Goal: Task Accomplishment & Management: Use online tool/utility

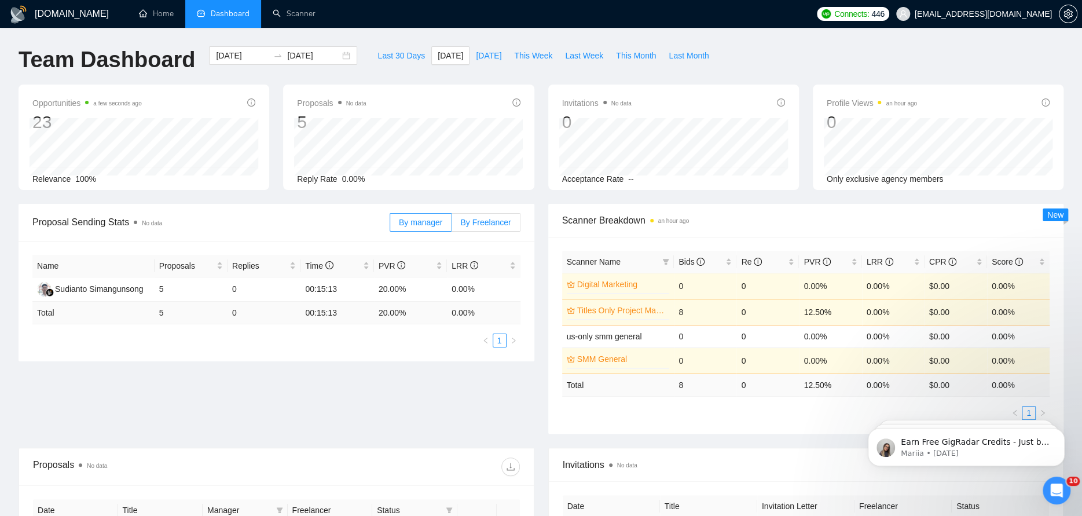
click at [474, 222] on span "By Freelancer" at bounding box center [485, 222] width 50 height 9
click at [452, 225] on input "By Freelancer" at bounding box center [452, 225] width 0 height 0
click at [435, 226] on span "By manager" at bounding box center [420, 222] width 43 height 9
click at [390, 225] on input "By manager" at bounding box center [390, 225] width 0 height 0
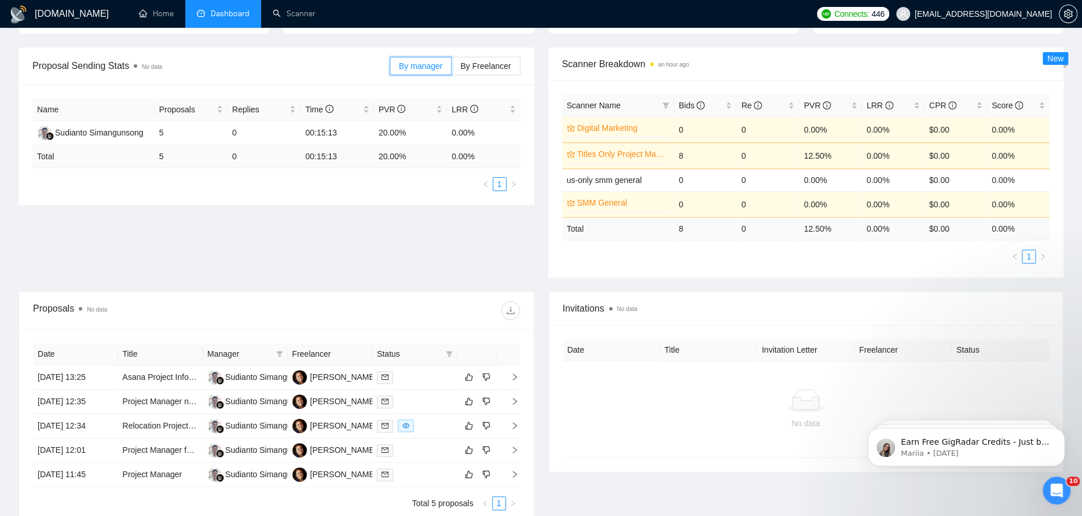
scroll to position [174, 0]
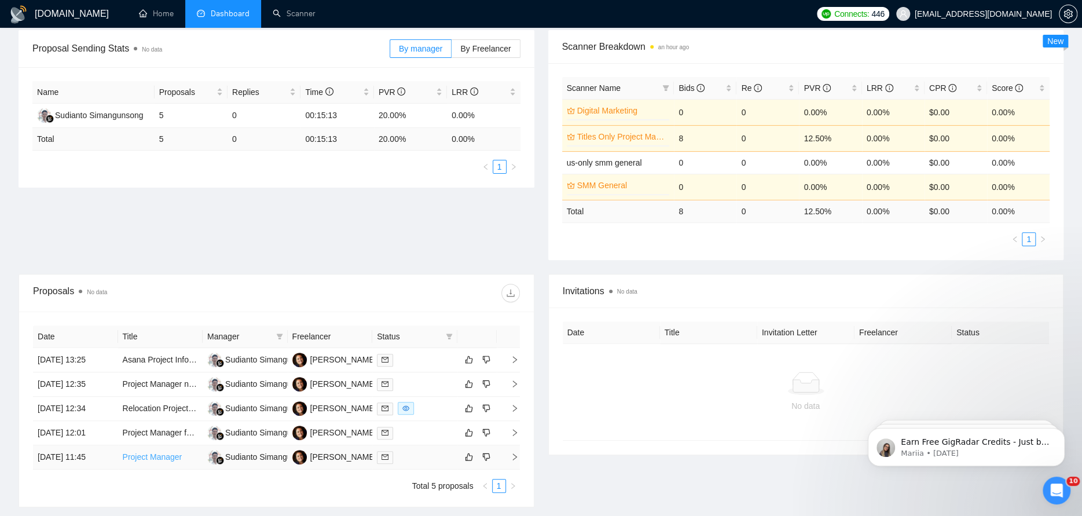
click at [149, 455] on link "Project Manager" at bounding box center [153, 456] width 60 height 9
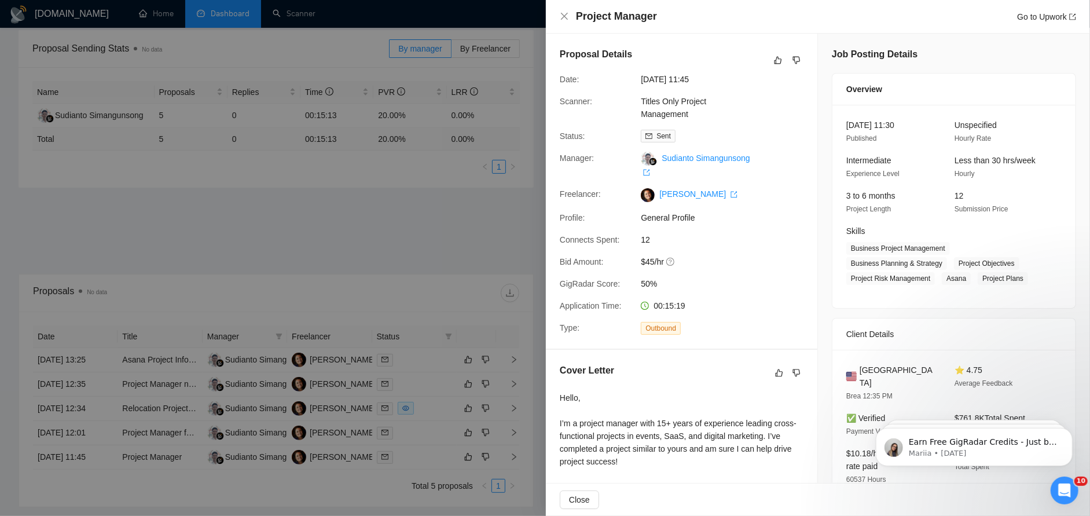
click at [461, 259] on div at bounding box center [545, 258] width 1090 height 516
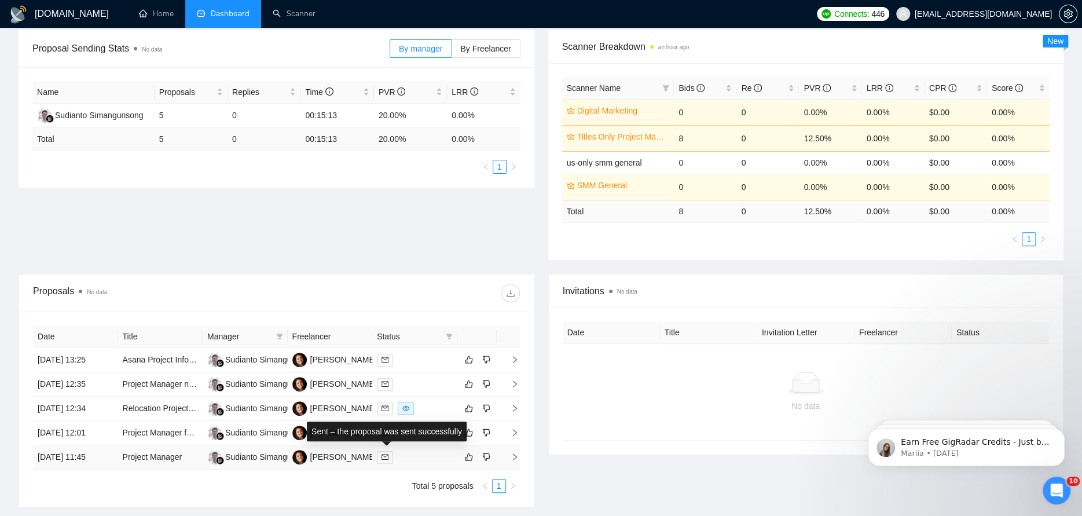
click at [389, 459] on span at bounding box center [385, 457] width 16 height 13
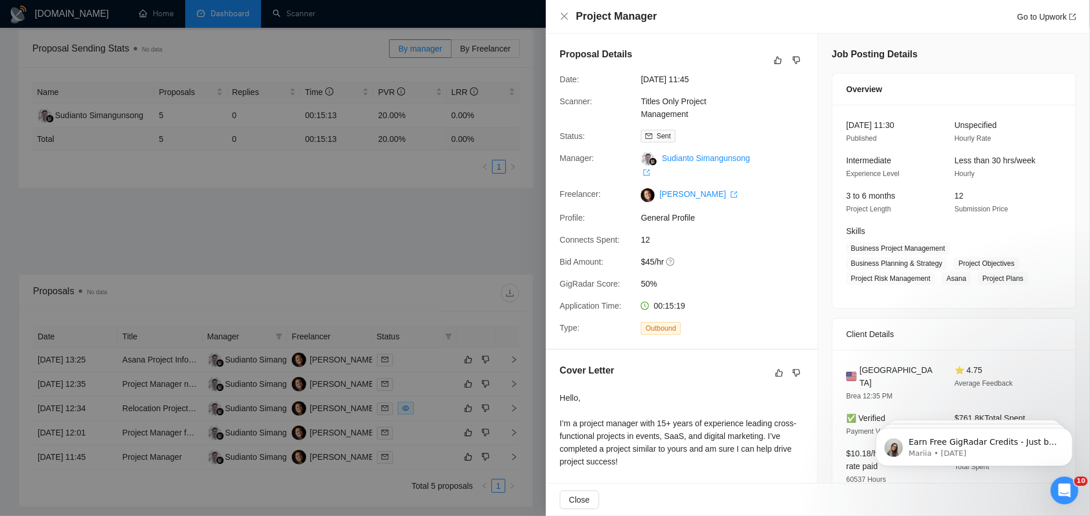
click at [455, 256] on div at bounding box center [545, 258] width 1090 height 516
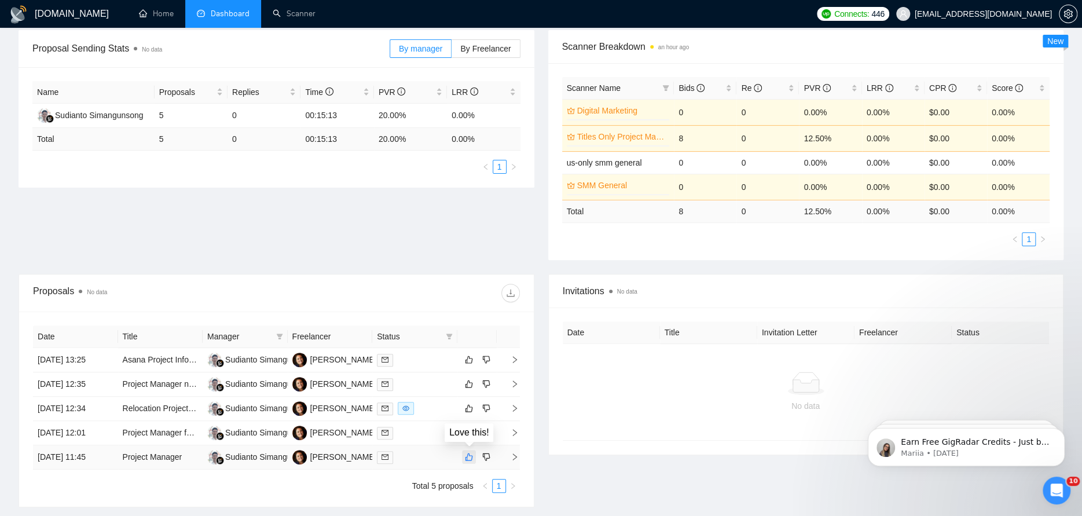
click at [468, 456] on icon "like" at bounding box center [469, 456] width 8 height 9
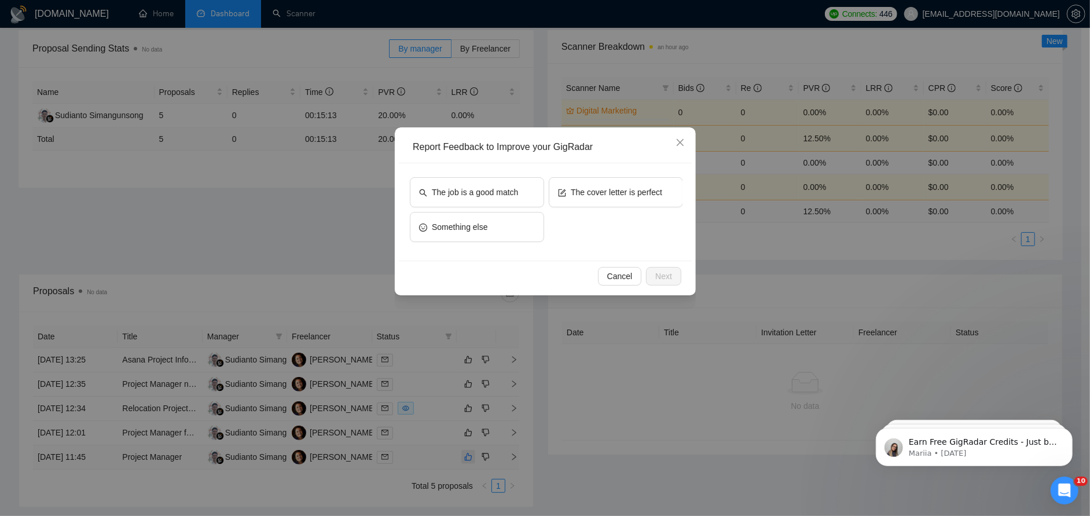
click at [383, 430] on div "Report Feedback to Improve your GigRadar The job is a good match The cover lett…" at bounding box center [545, 258] width 1090 height 516
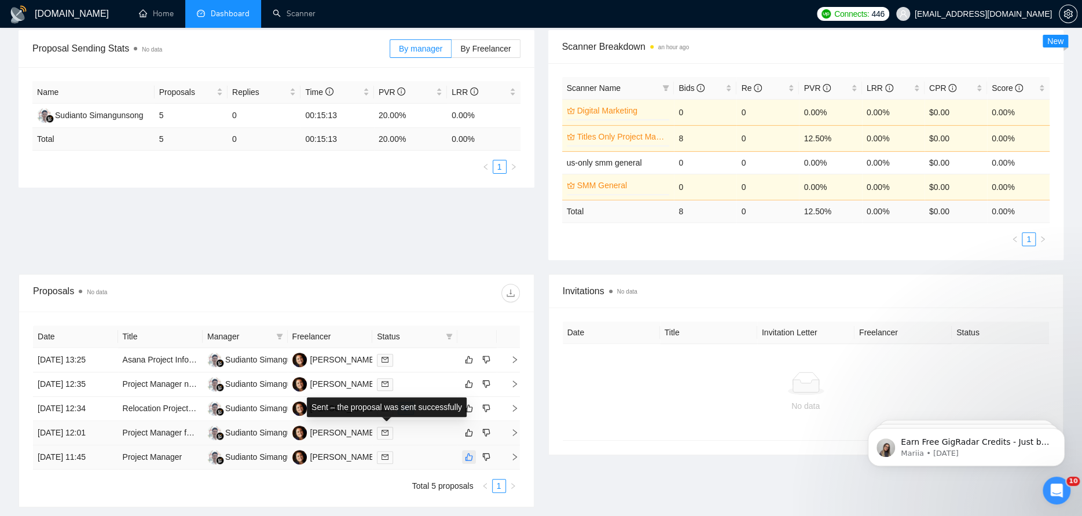
click at [383, 430] on icon "mail" at bounding box center [385, 432] width 7 height 7
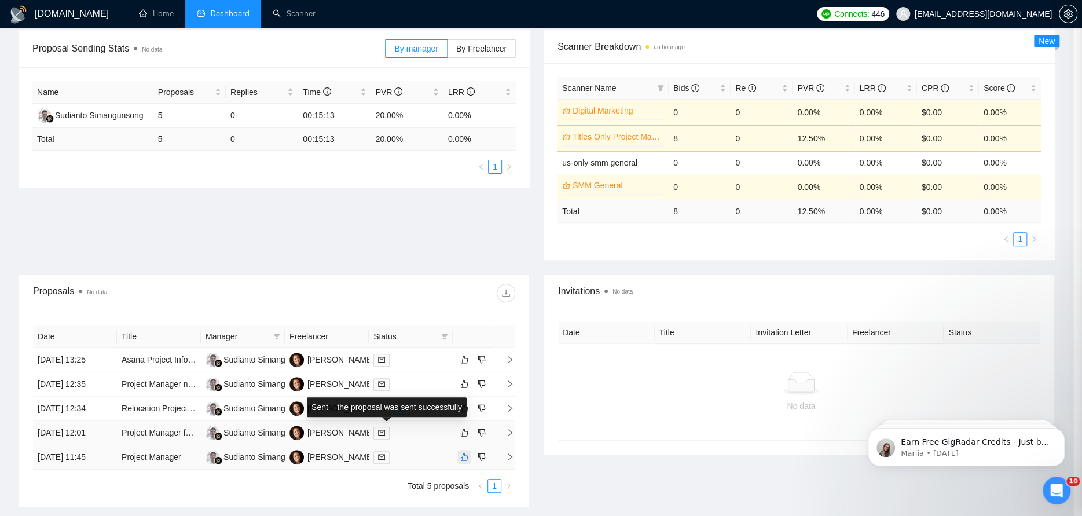
click at [168, 8] on div at bounding box center [541, 258] width 1082 height 516
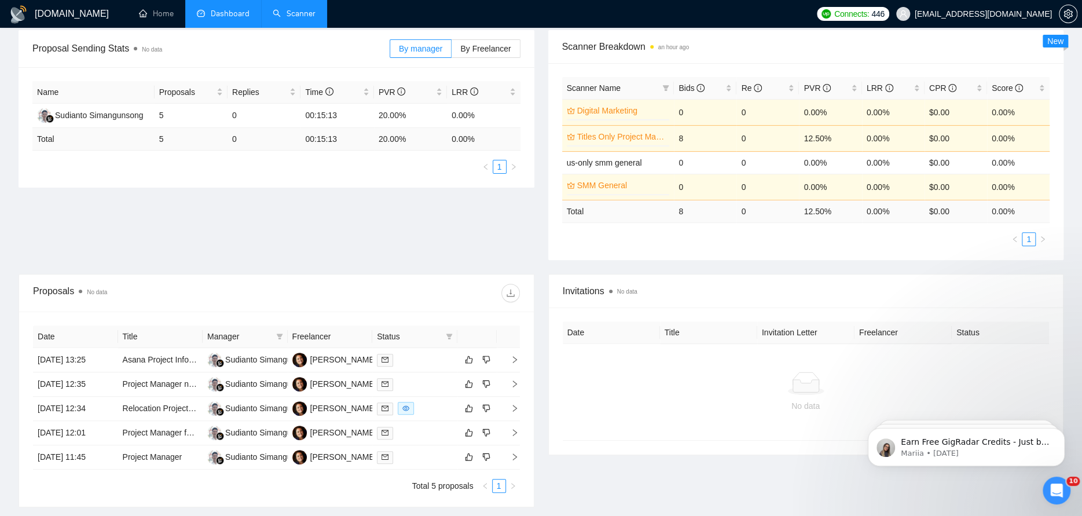
click at [291, 13] on link "Scanner" at bounding box center [294, 14] width 43 height 10
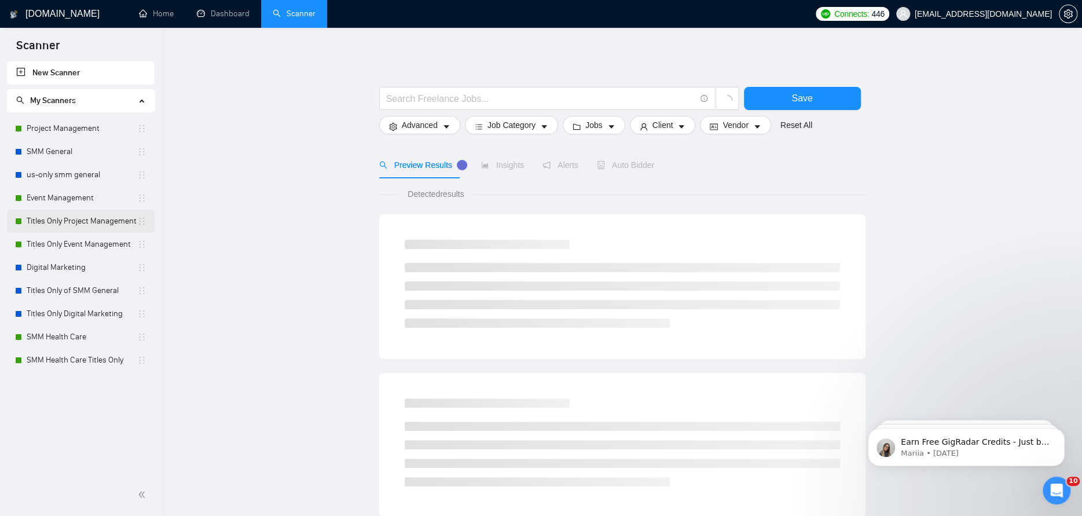
click at [98, 222] on link "Titles Only Project Management" at bounding box center [82, 221] width 111 height 23
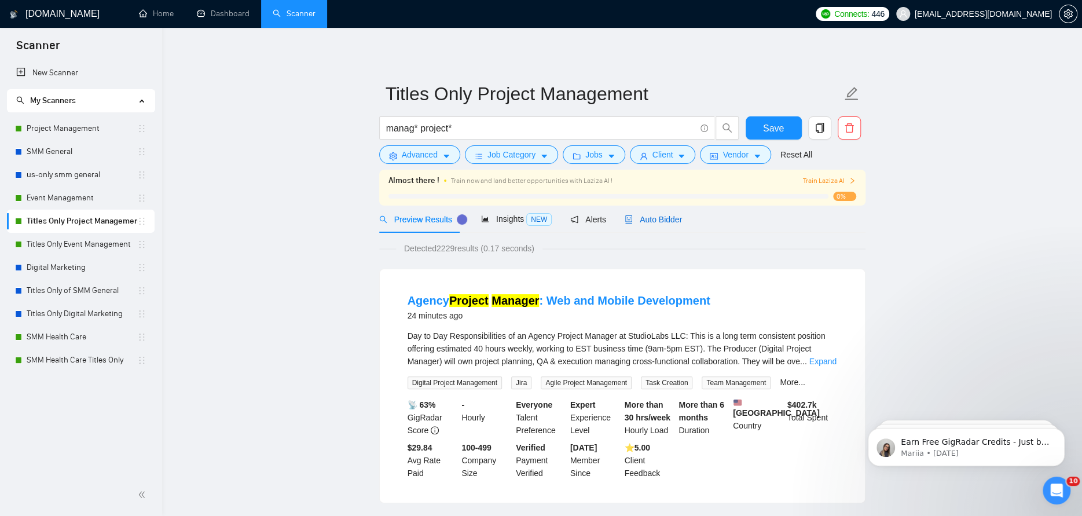
click at [647, 224] on div "Auto Bidder" at bounding box center [653, 219] width 57 height 13
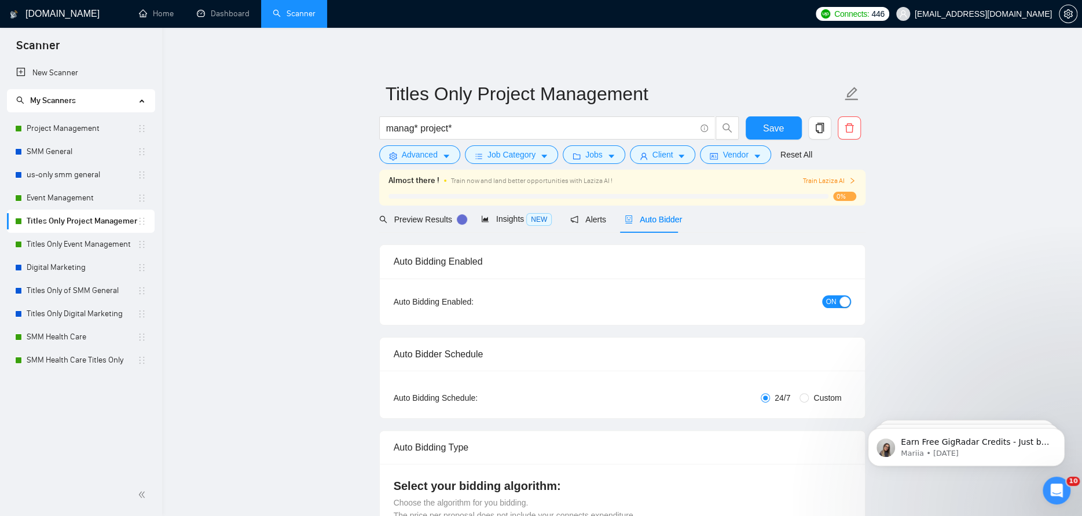
checkbox input "true"
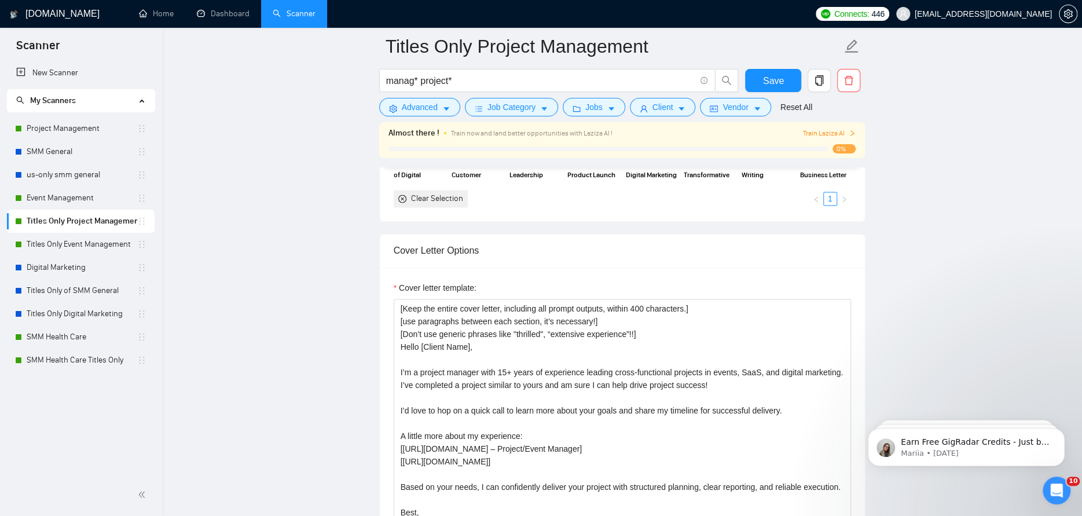
scroll to position [1158, 0]
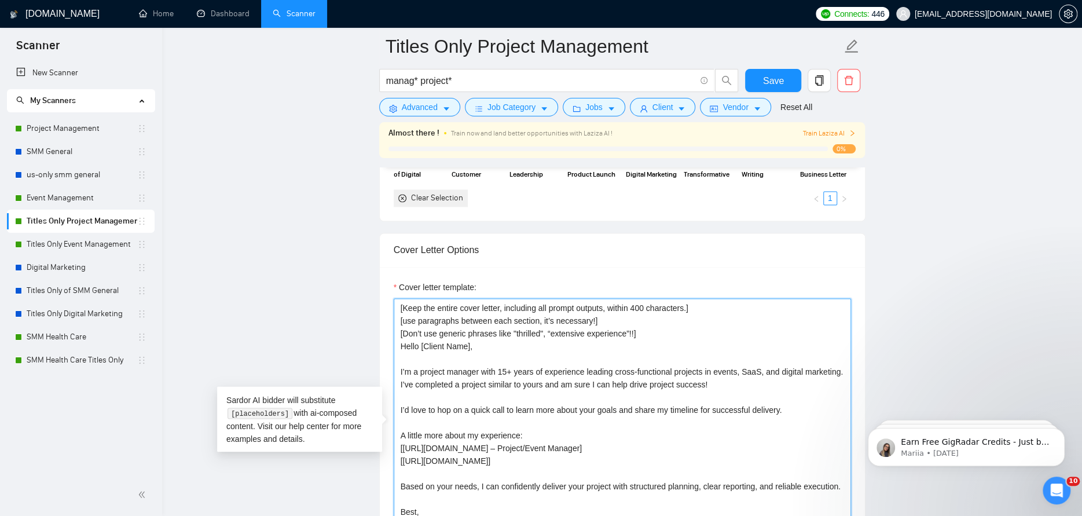
drag, startPoint x: 749, startPoint y: 384, endPoint x: 401, endPoint y: 370, distance: 348.3
click at [401, 370] on textarea "[Keep the entire cover letter, including all prompt outputs, within 400 charact…" at bounding box center [622, 428] width 457 height 261
click at [617, 380] on textarea "[Keep the entire cover letter, including all prompt outputs, within 400 charact…" at bounding box center [622, 428] width 457 height 261
click at [773, 369] on textarea "[Keep the entire cover letter, including all prompt outputs, within 400 charact…" at bounding box center [622, 428] width 457 height 261
click at [819, 370] on textarea "[Keep the entire cover letter, including all prompt outputs, within 400 charact…" at bounding box center [622, 428] width 457 height 261
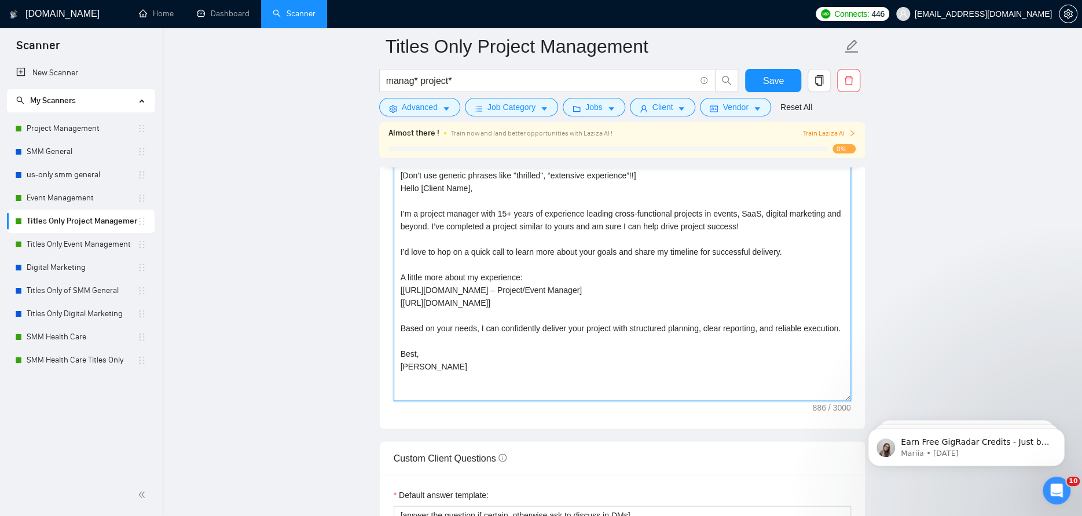
scroll to position [1332, 0]
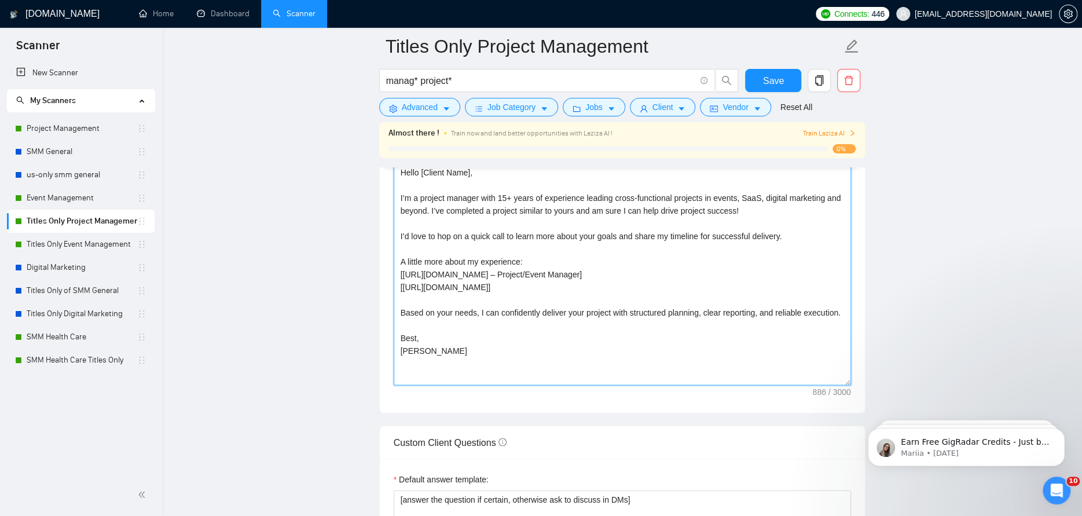
drag, startPoint x: 437, startPoint y: 313, endPoint x: 398, endPoint y: 297, distance: 41.5
click at [398, 297] on textarea "[Keep the entire cover letter, including all prompt outputs, within 400 charact…" at bounding box center [622, 254] width 457 height 261
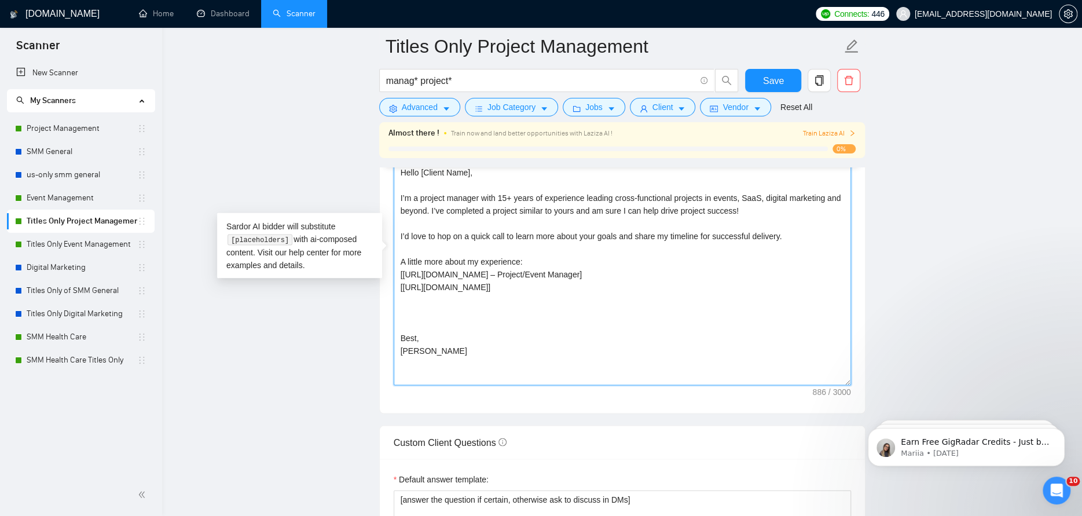
scroll to position [0, 0]
paste textarea "Based on your requirements, I’m confident in my ability to deliver your project…"
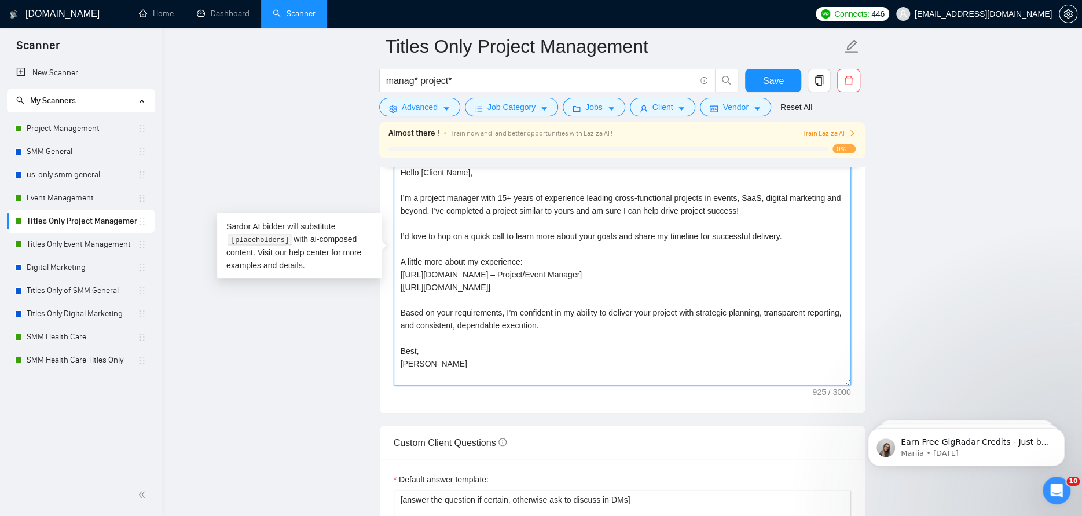
scroll to position [13, 0]
click at [600, 306] on textarea "[Keep the entire cover letter, including all prompt outputs, within 400 charact…" at bounding box center [622, 254] width 457 height 261
drag, startPoint x: 582, startPoint y: 310, endPoint x: 398, endPoint y: 180, distance: 225.1
click at [398, 180] on textarea "[Keep the entire cover letter, including all prompt outputs, within 400 charact…" at bounding box center [622, 254] width 457 height 261
type textarea "[Keep the entire cover letter, including all prompt outputs, within 400 charact…"
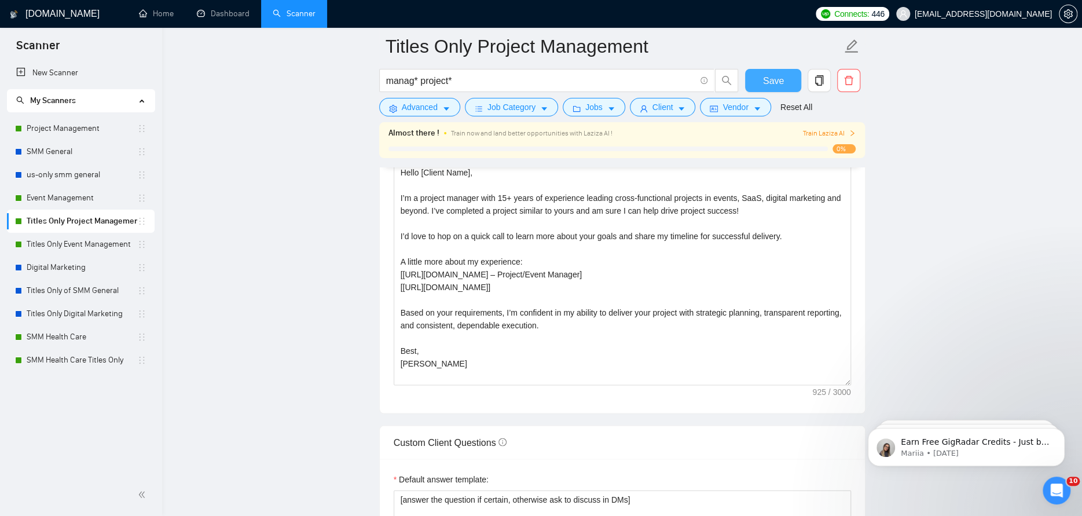
click at [767, 81] on span "Save" at bounding box center [773, 81] width 21 height 14
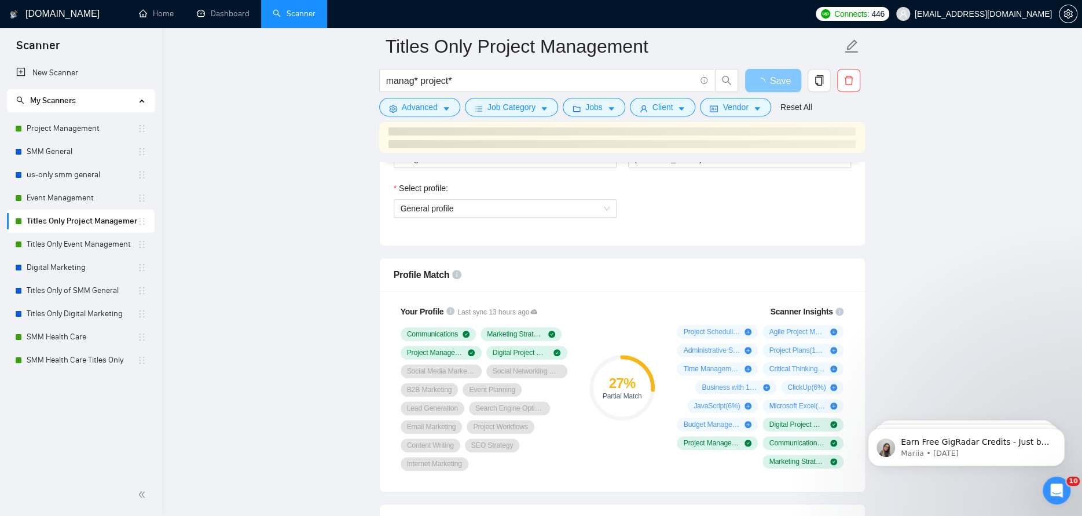
scroll to position [463, 0]
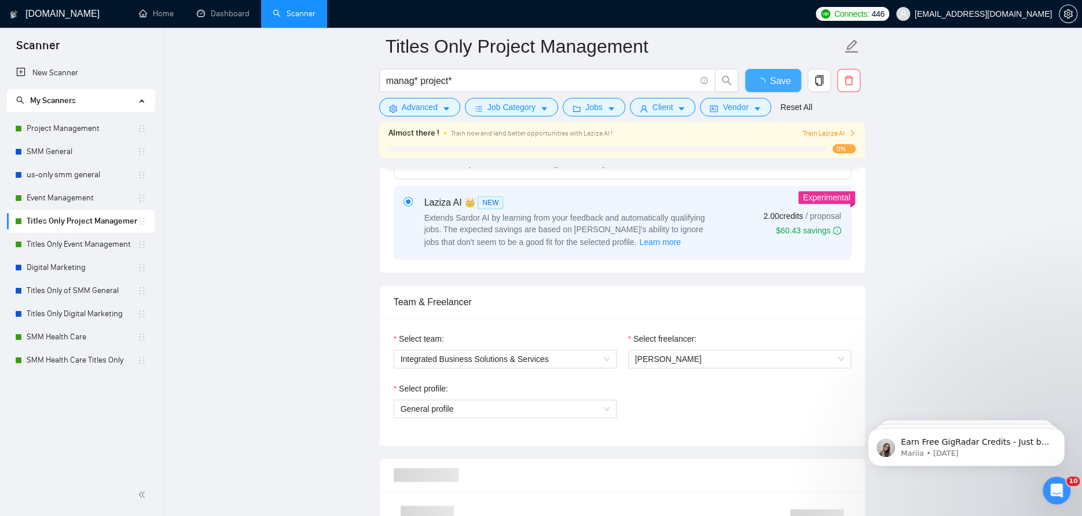
checkbox input "true"
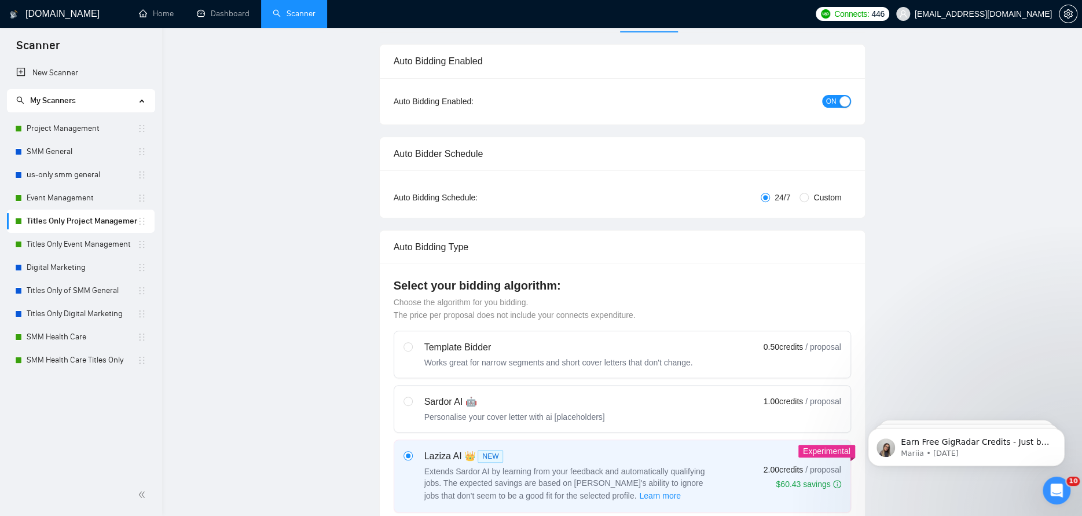
scroll to position [0, 0]
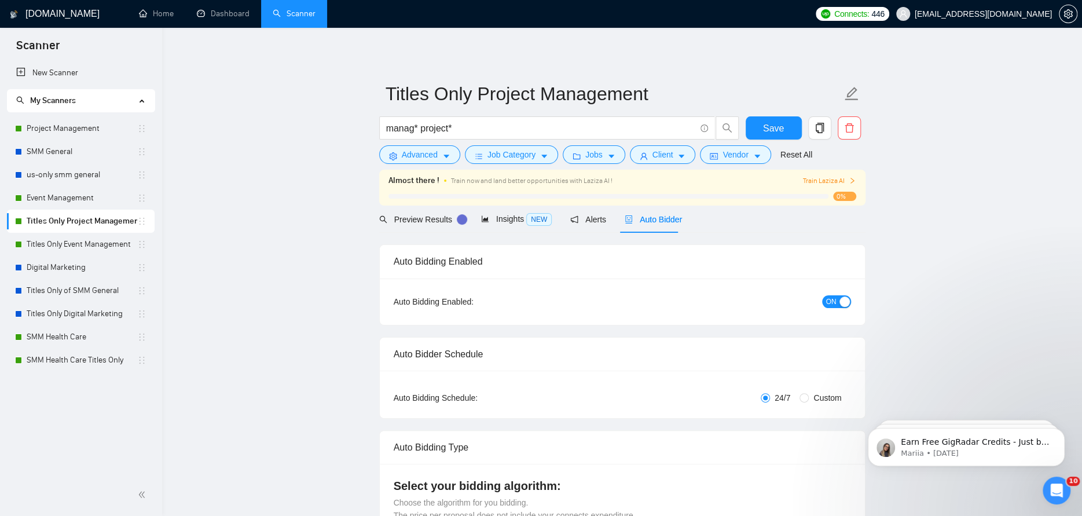
click at [792, 299] on div "ON" at bounding box center [774, 301] width 152 height 13
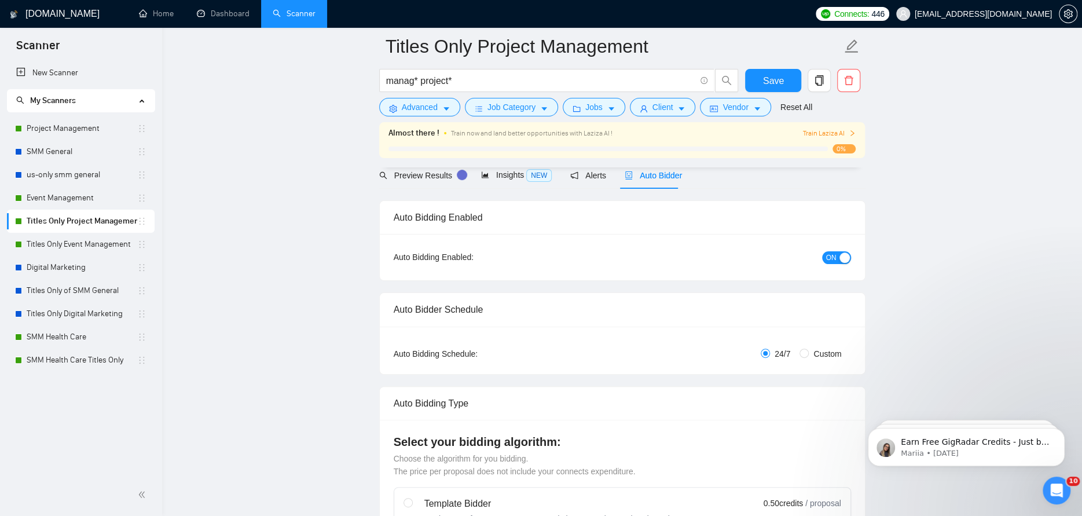
scroll to position [116, 0]
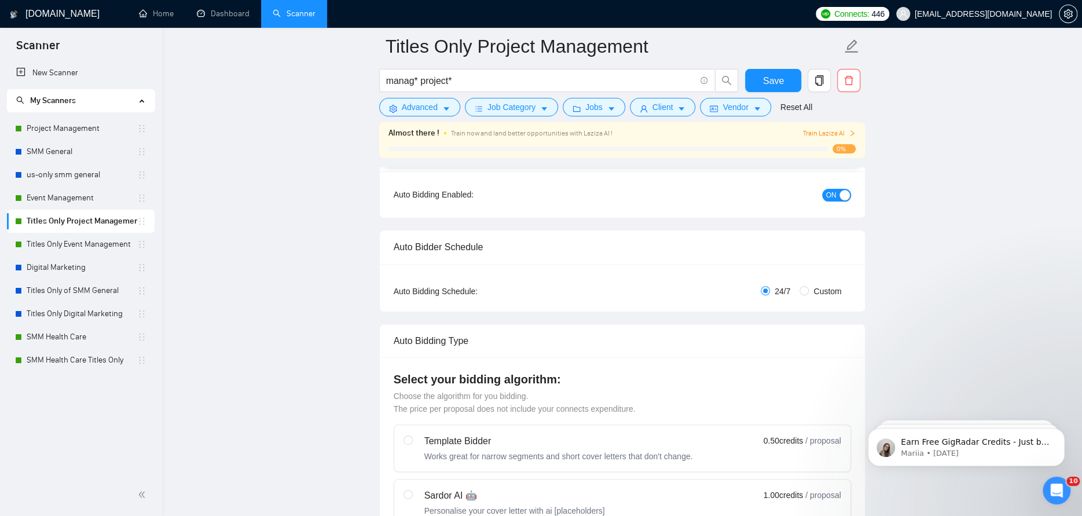
click at [805, 295] on label "Custom" at bounding box center [823, 291] width 46 height 13
click at [805, 295] on input "Custom" at bounding box center [804, 290] width 9 height 9
radio input "true"
radio input "false"
checkbox input "true"
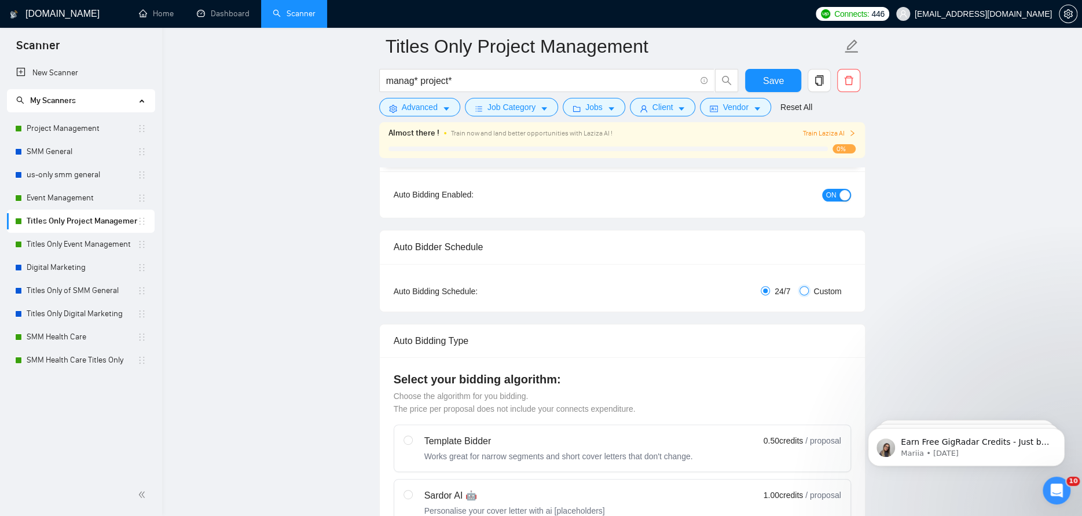
checkbox input "true"
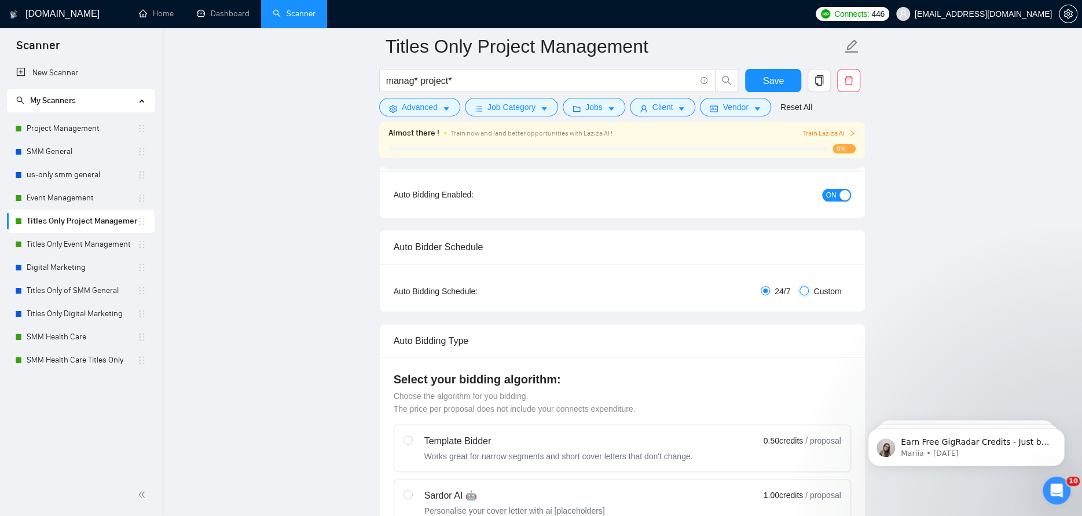
checkbox input "true"
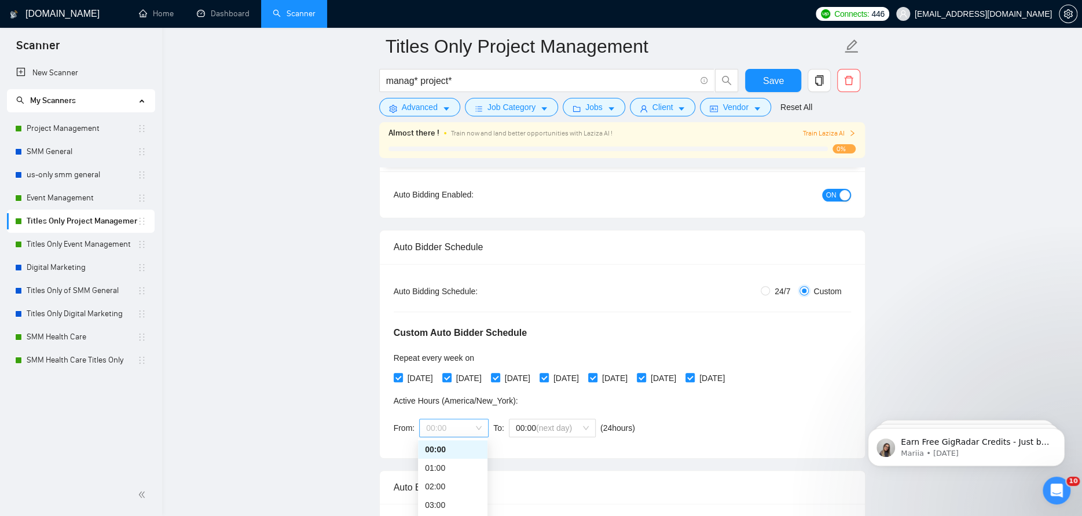
click at [465, 424] on span "00:00" at bounding box center [454, 427] width 56 height 17
click at [448, 464] on div "07:00" at bounding box center [453, 463] width 56 height 13
click at [545, 423] on span "(next day)" at bounding box center [554, 427] width 36 height 9
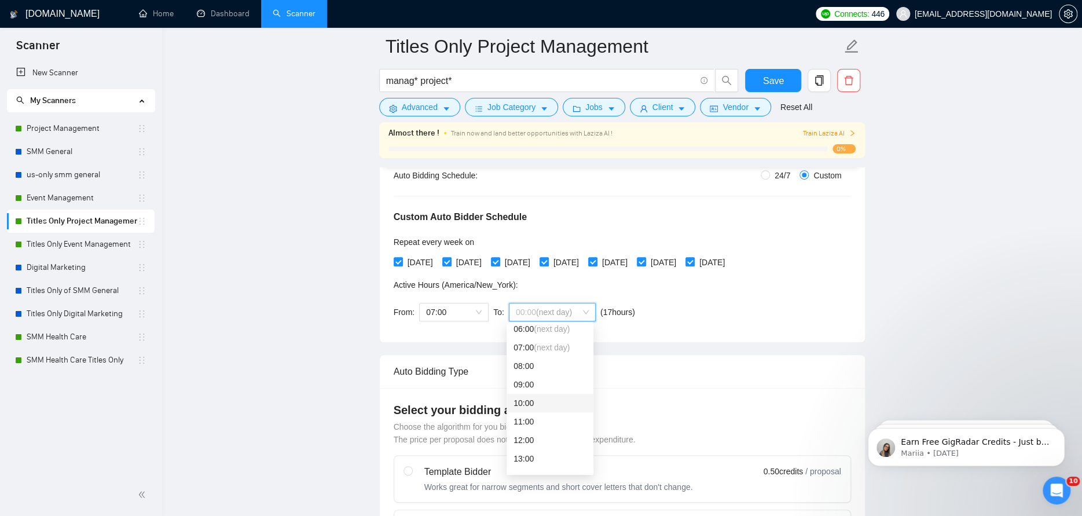
click at [761, 177] on input "24/7" at bounding box center [765, 174] width 9 height 9
radio input "true"
radio input "false"
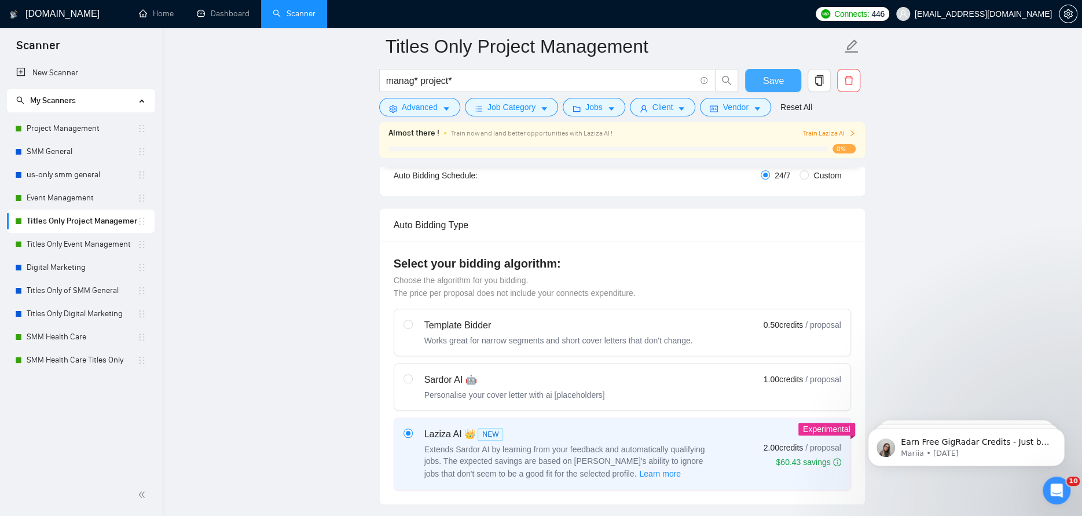
click at [760, 77] on button "Save" at bounding box center [773, 80] width 56 height 23
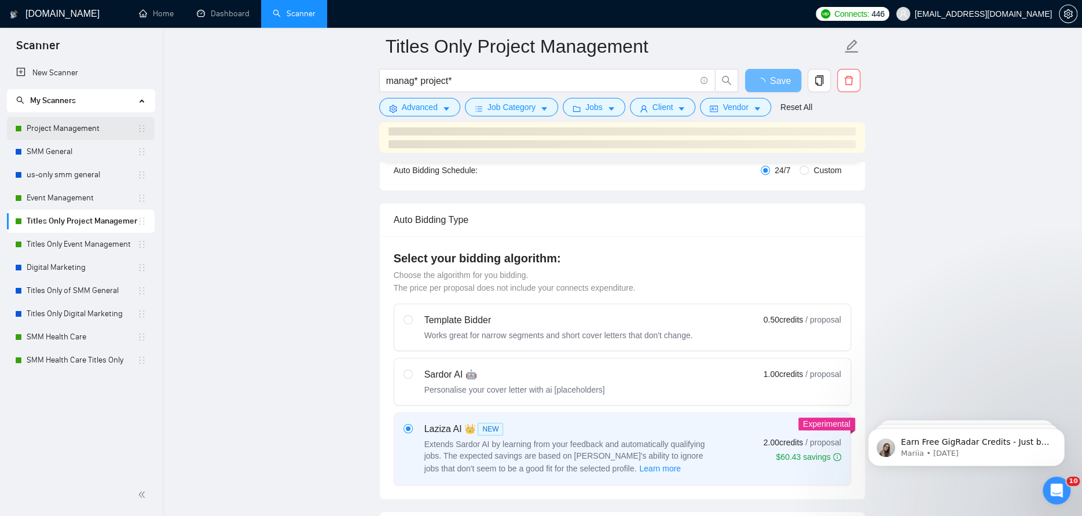
click at [45, 126] on link "Project Management" at bounding box center [82, 128] width 111 height 23
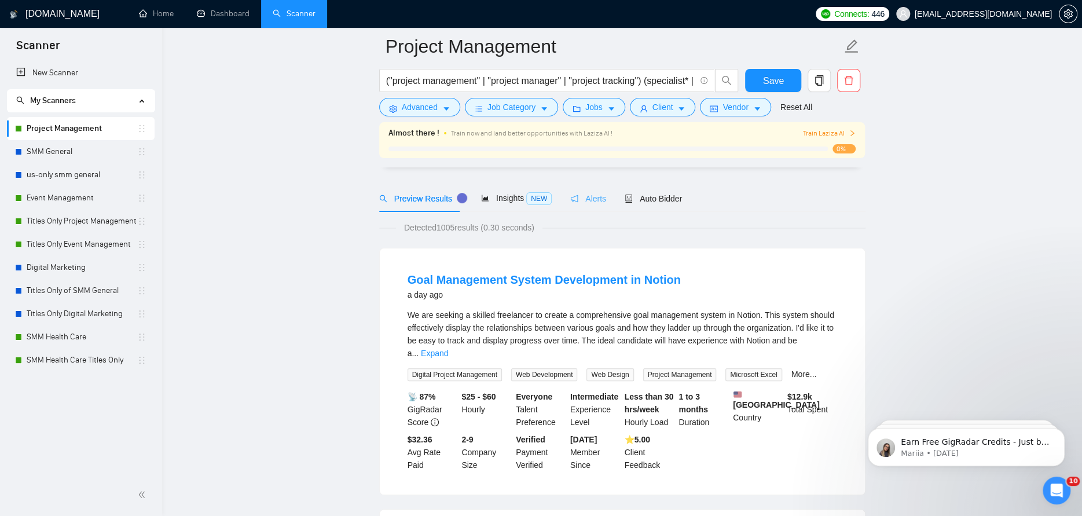
scroll to position [58, 0]
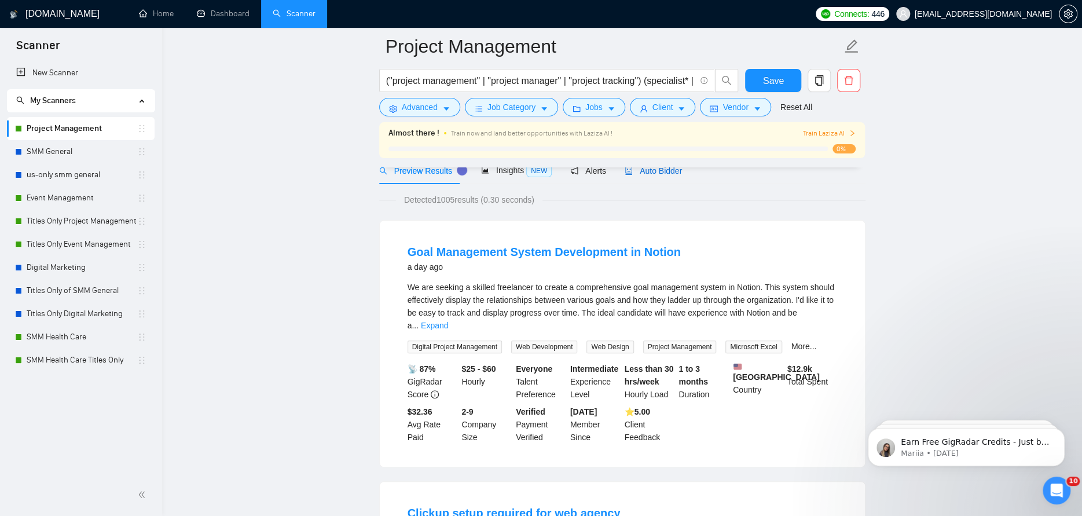
click at [649, 171] on span "Auto Bidder" at bounding box center [653, 170] width 57 height 9
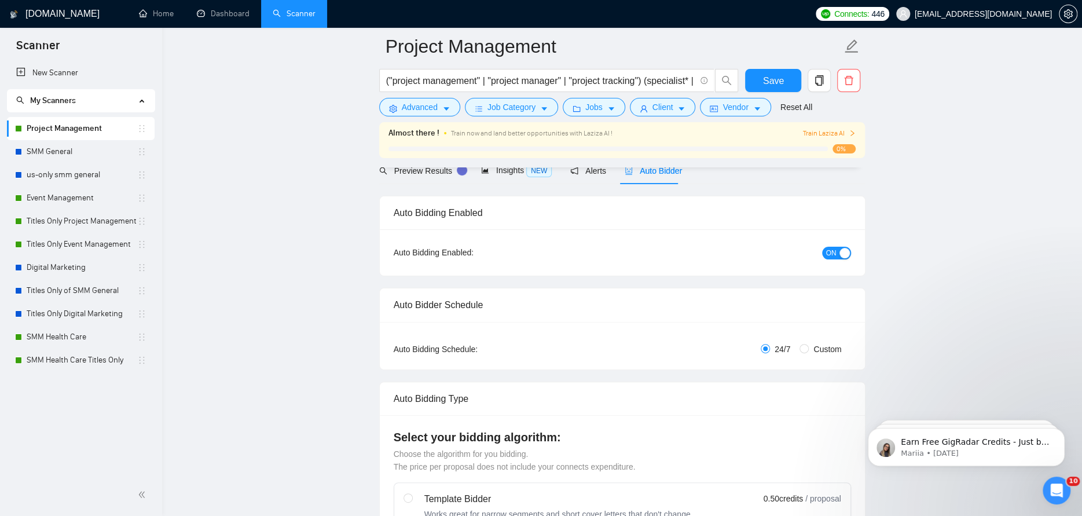
checkbox input "true"
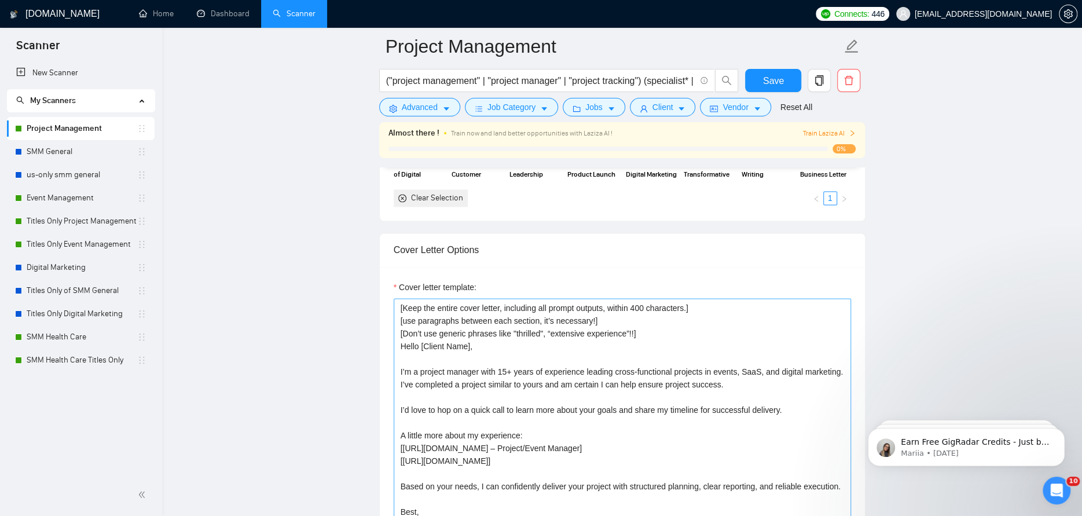
scroll to position [1216, 0]
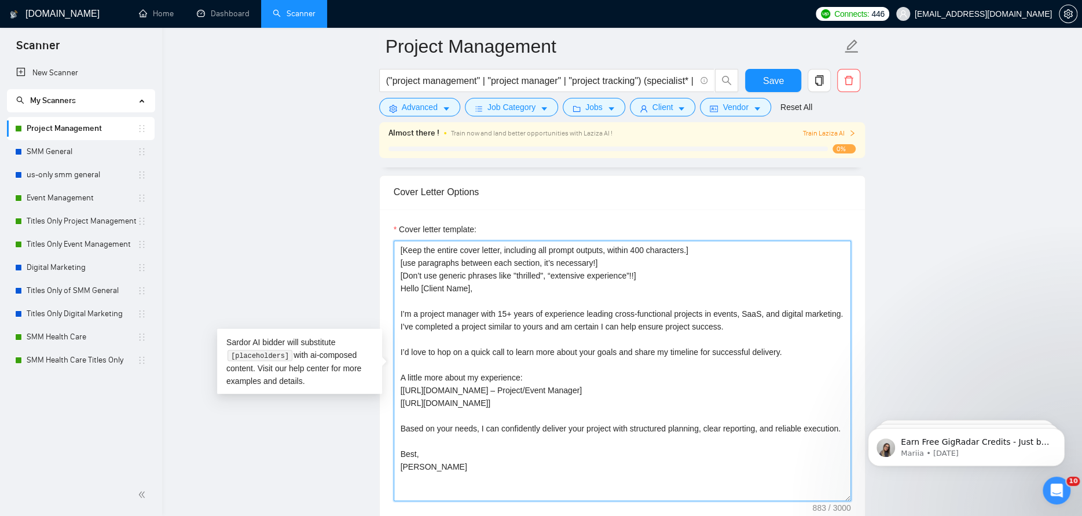
drag, startPoint x: 437, startPoint y: 424, endPoint x: 390, endPoint y: 411, distance: 48.8
click at [390, 411] on div "Cover letter template: [Keep the entire cover letter, including all prompt outp…" at bounding box center [622, 369] width 485 height 320
paste textarea "Based on your requirements, I’m confident in my ability to deliver your project…"
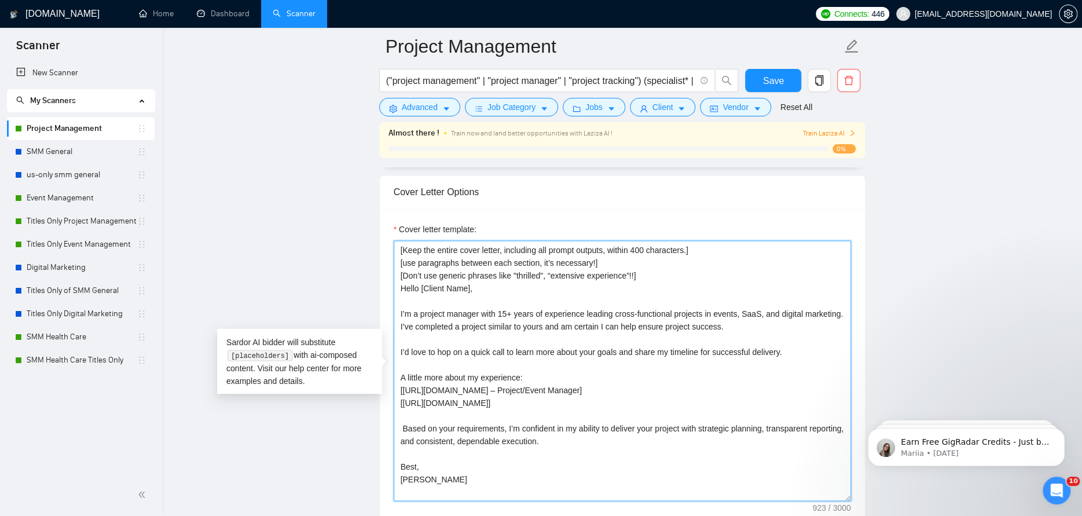
drag, startPoint x: 775, startPoint y: 298, endPoint x: 760, endPoint y: 299, distance: 15.7
click at [760, 299] on textarea "[Keep the entire cover letter, including all prompt outputs, within 400 charact…" at bounding box center [622, 370] width 457 height 261
click at [822, 301] on textarea "[Keep the entire cover letter, including all prompt outputs, within 400 charact…" at bounding box center [622, 370] width 457 height 261
type textarea "[Keep the entire cover letter, including all prompt outputs, within 400 charact…"
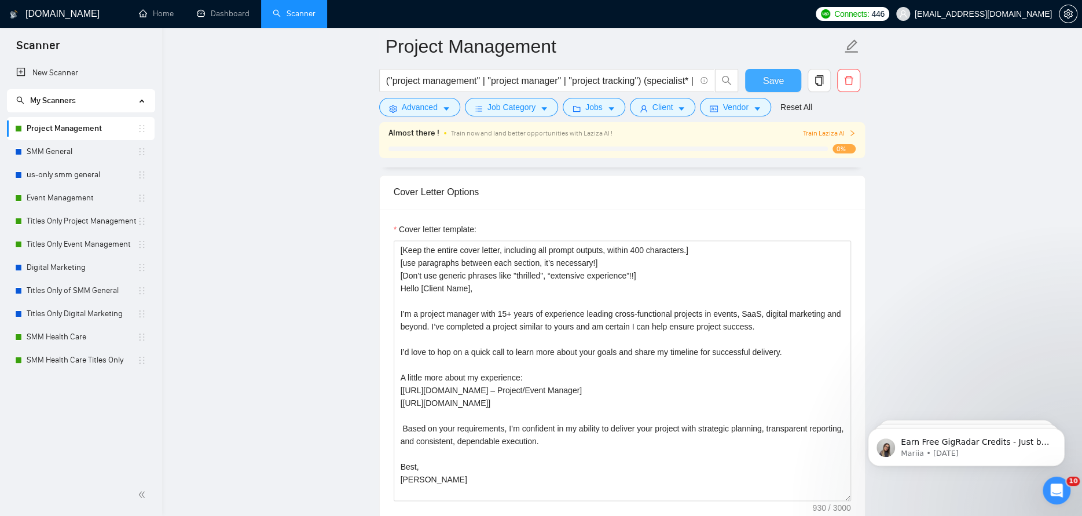
click at [794, 80] on button "Save" at bounding box center [773, 80] width 56 height 23
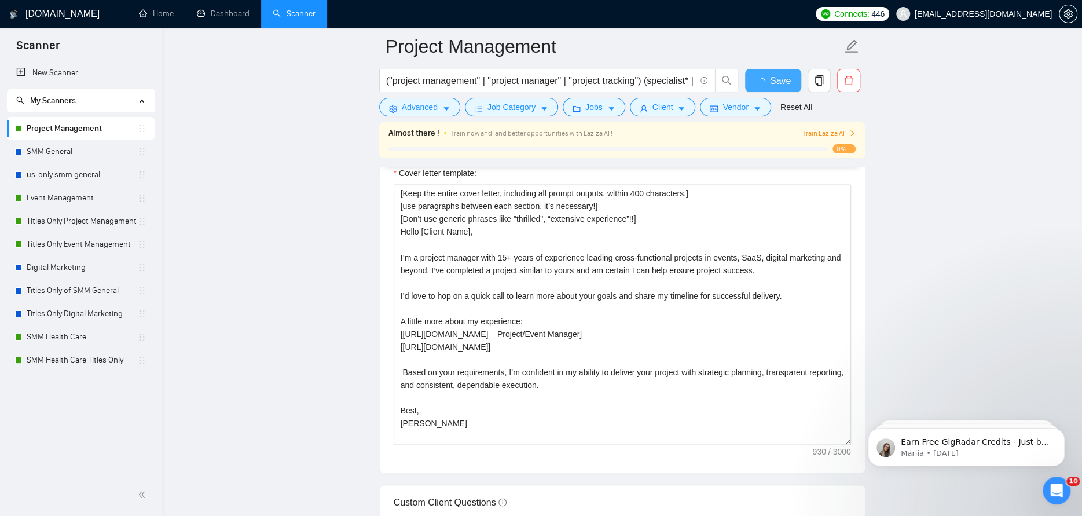
checkbox input "true"
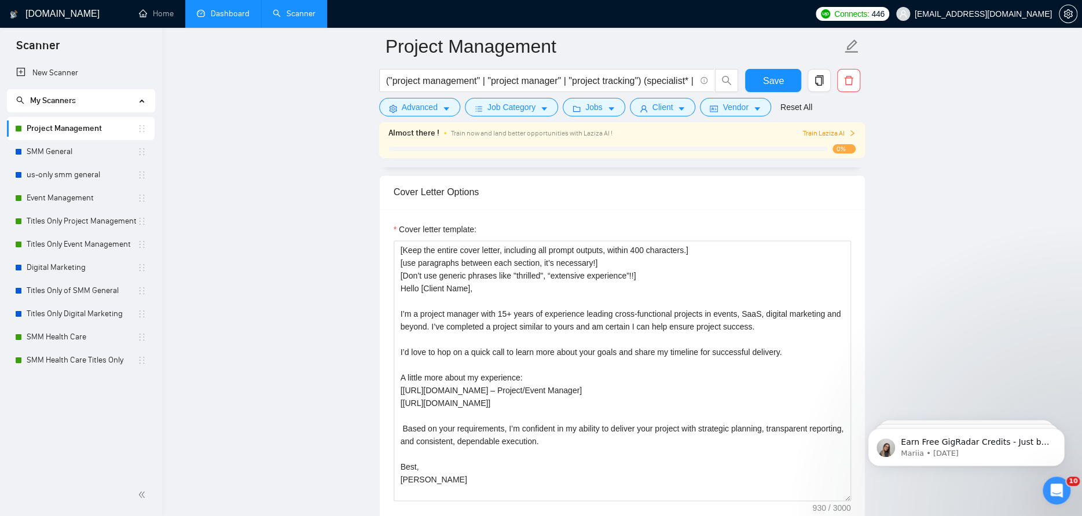
click at [223, 19] on link "Dashboard" at bounding box center [223, 14] width 53 height 10
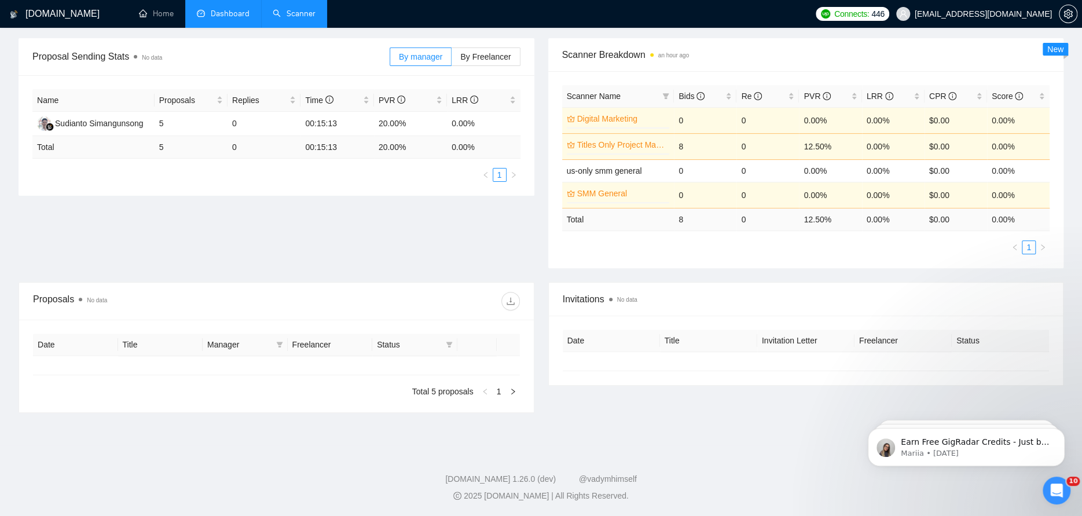
type input "[DATE]"
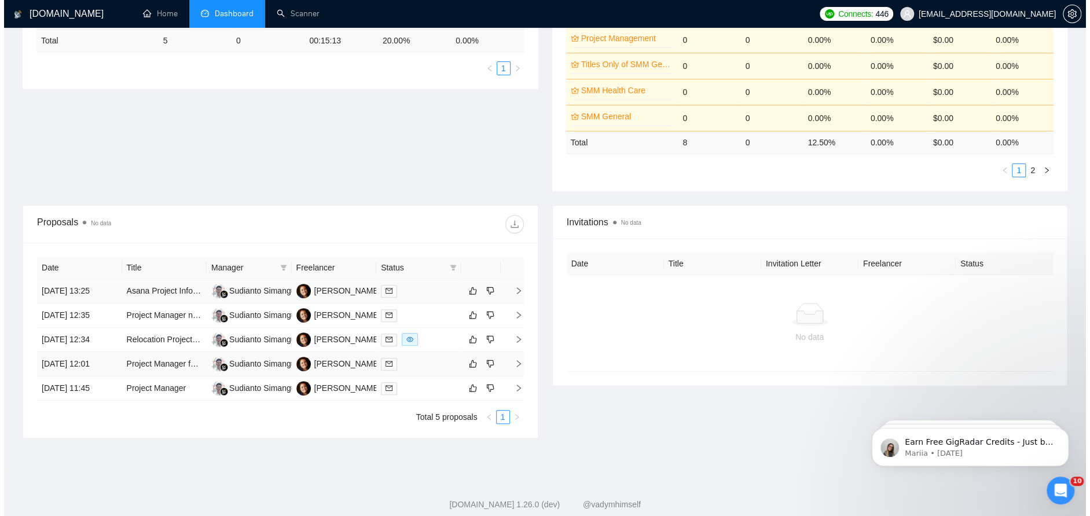
scroll to position [281, 0]
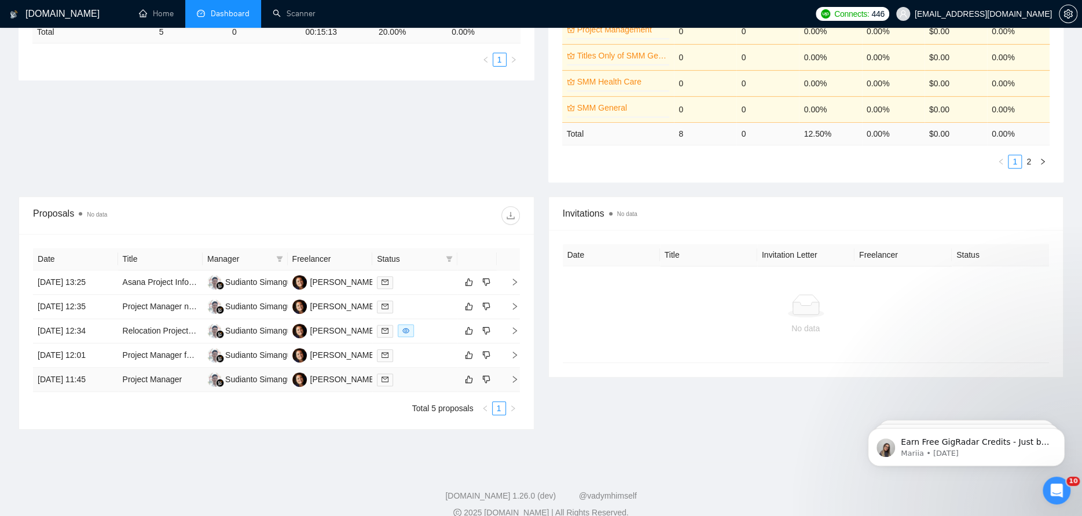
click at [446, 385] on div at bounding box center [415, 379] width 76 height 13
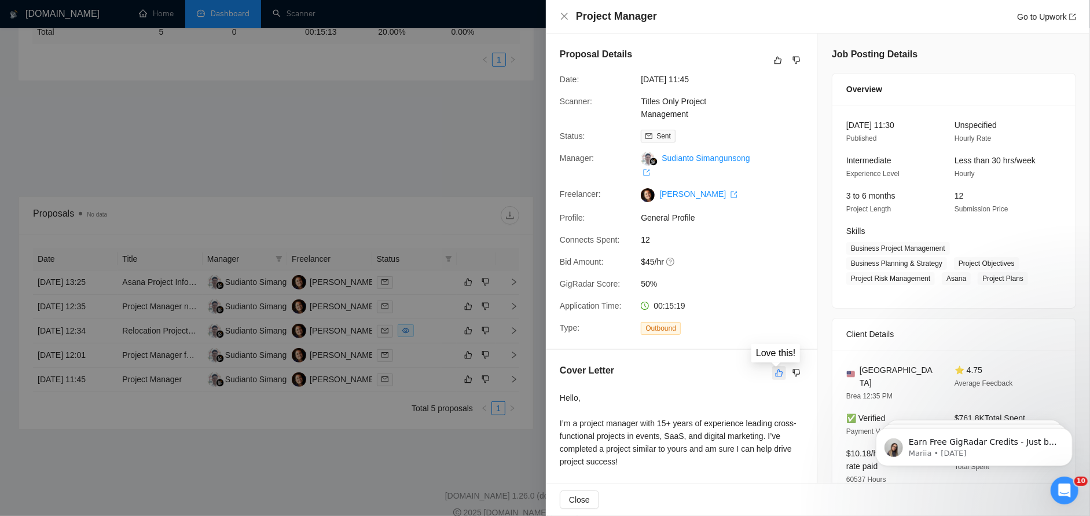
click at [776, 374] on icon "like" at bounding box center [779, 372] width 8 height 9
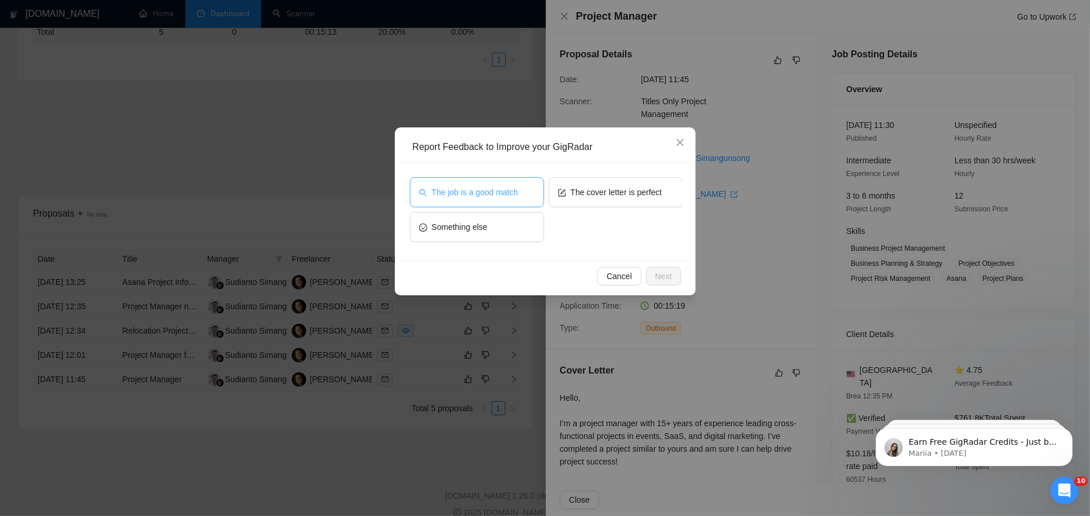
click at [522, 192] on button "The job is a good match" at bounding box center [477, 192] width 134 height 30
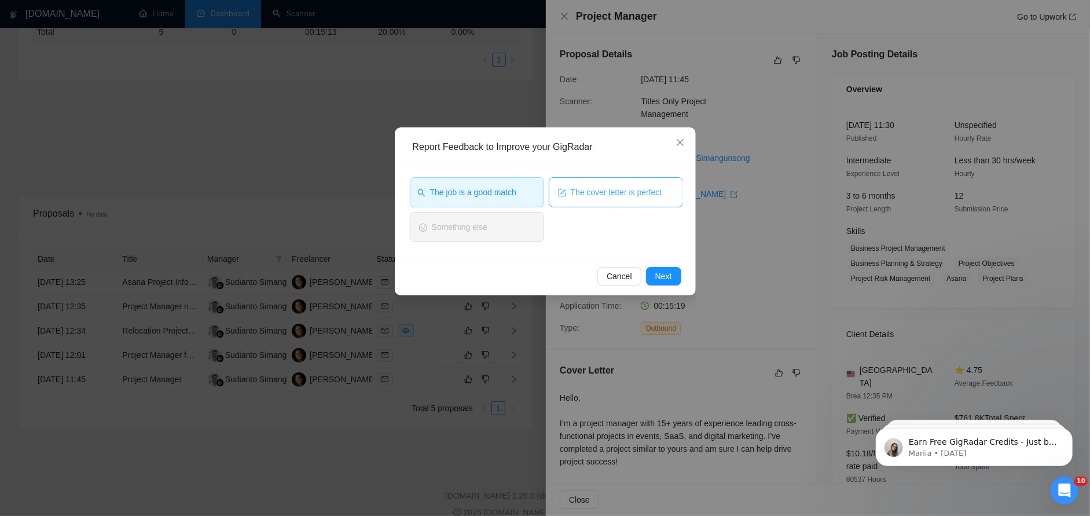
click at [588, 192] on span "The cover letter is perfect" at bounding box center [616, 192] width 91 height 13
click at [666, 275] on span "Next" at bounding box center [663, 276] width 17 height 13
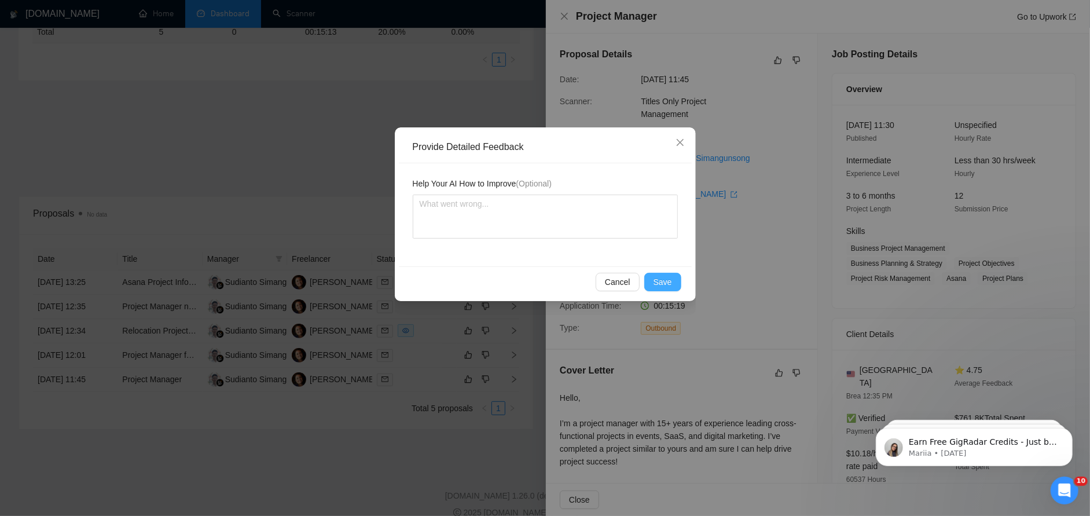
click at [663, 273] on button "Save" at bounding box center [662, 282] width 37 height 19
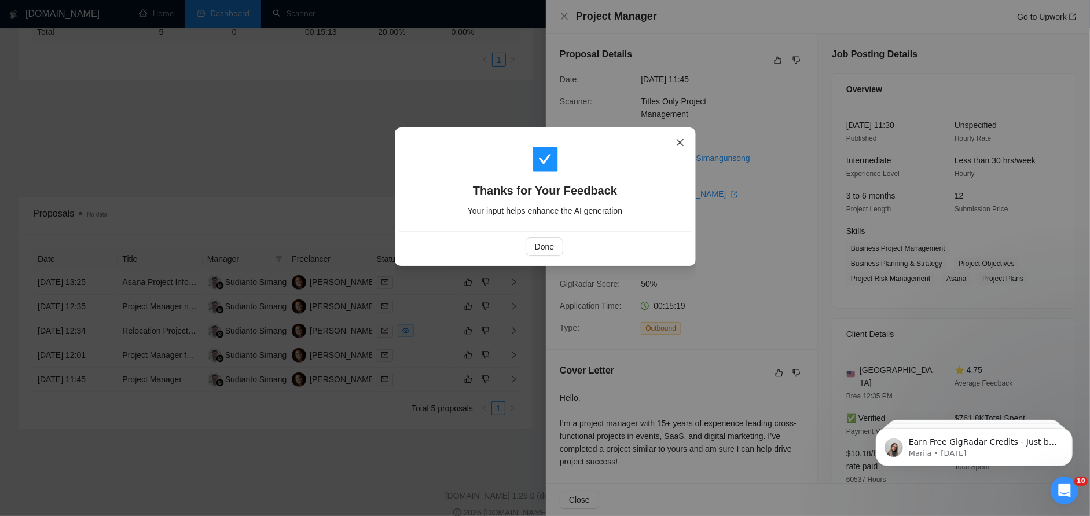
click at [678, 140] on icon "close" at bounding box center [680, 142] width 9 height 9
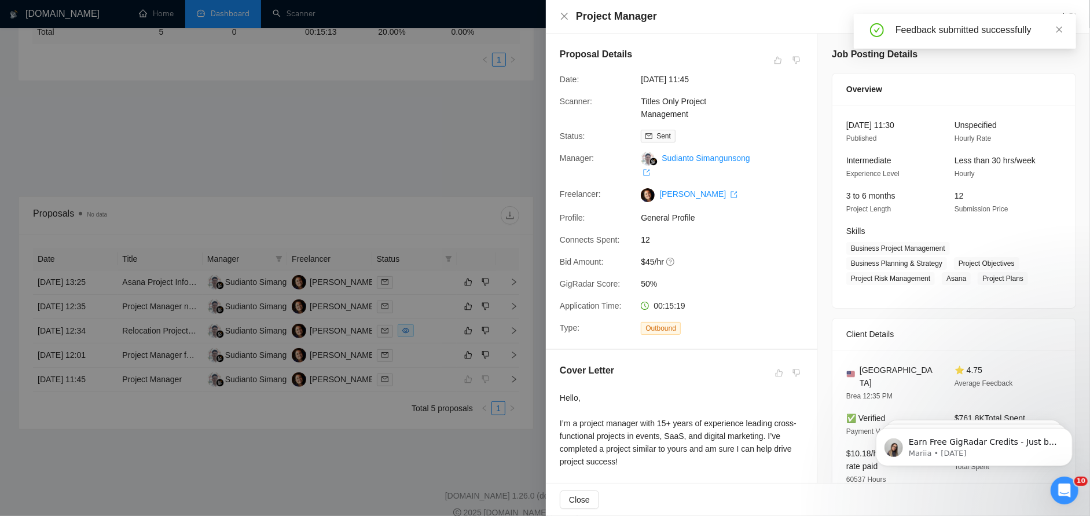
click at [510, 354] on div at bounding box center [545, 258] width 1090 height 516
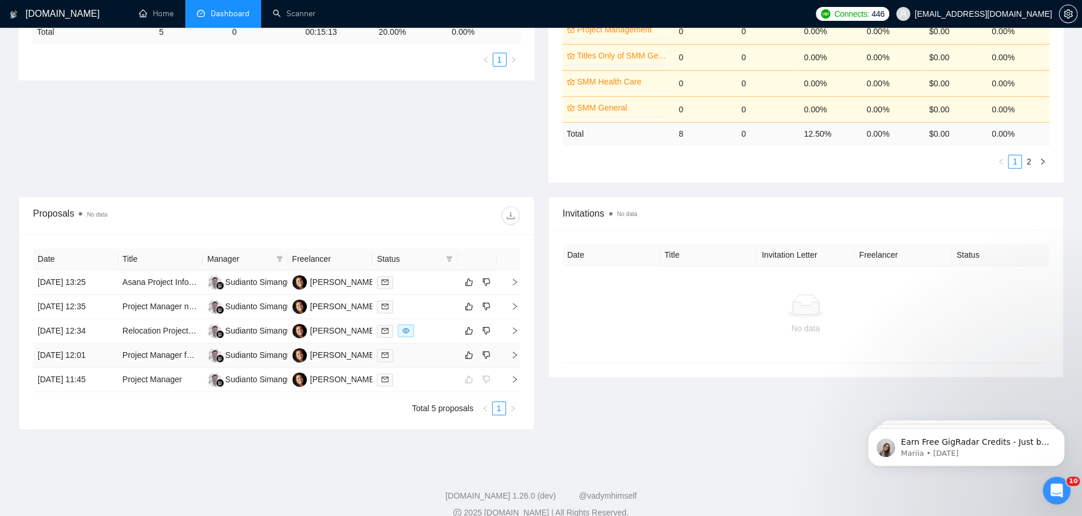
click at [514, 354] on icon "right" at bounding box center [515, 355] width 8 height 8
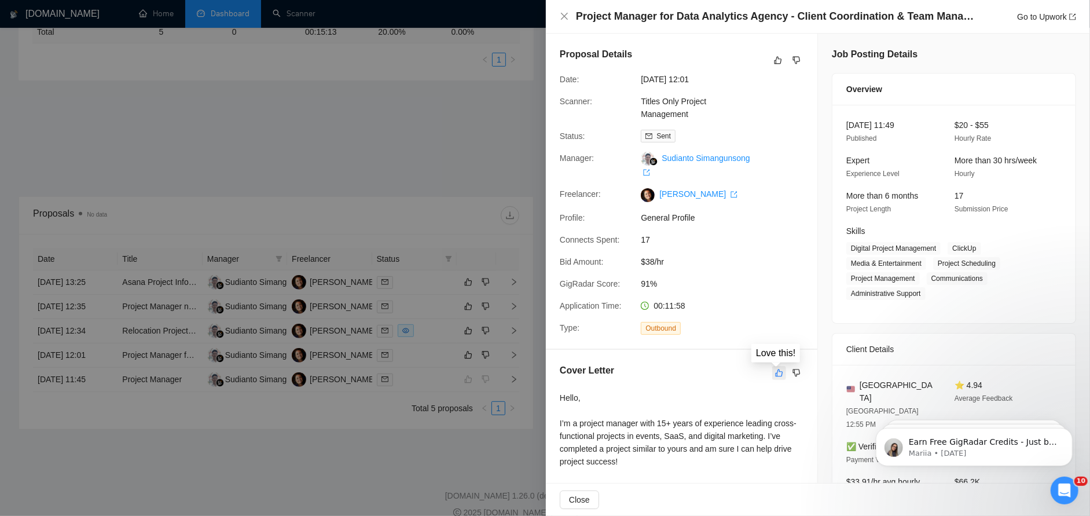
click at [776, 371] on icon "like" at bounding box center [779, 372] width 8 height 9
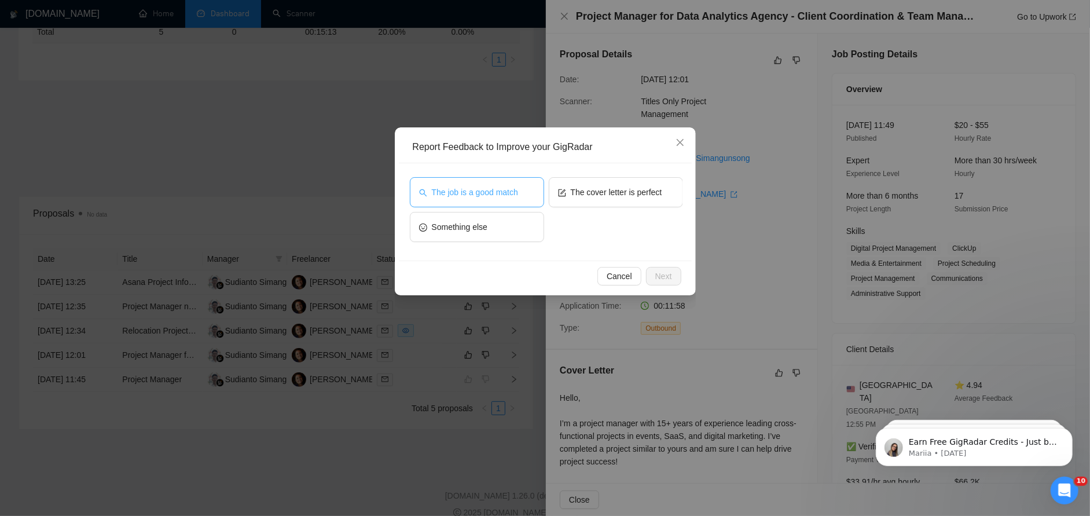
click at [512, 199] on button "The job is a good match" at bounding box center [477, 192] width 134 height 30
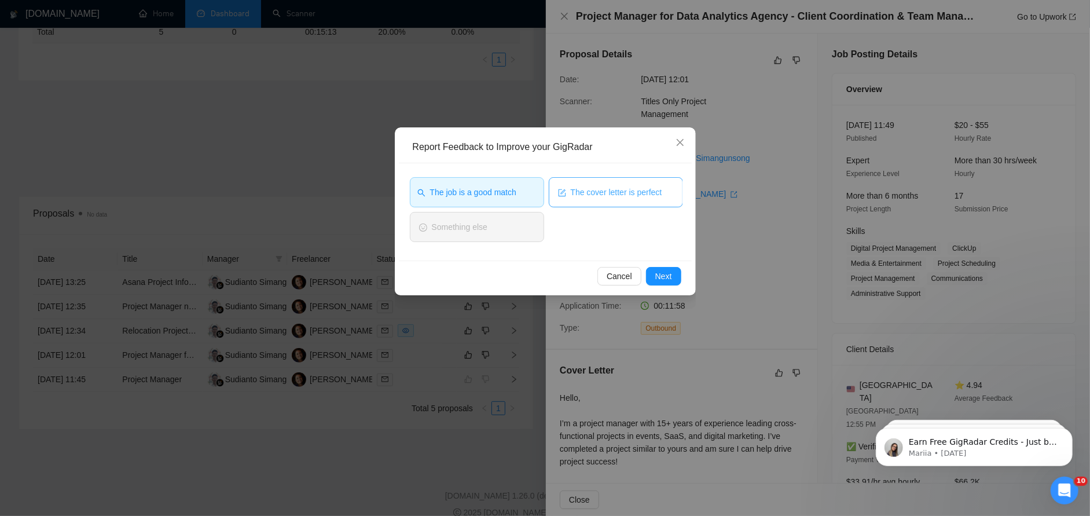
click at [599, 198] on span "The cover letter is perfect" at bounding box center [616, 192] width 91 height 13
click at [676, 279] on button "Next" at bounding box center [663, 276] width 35 height 19
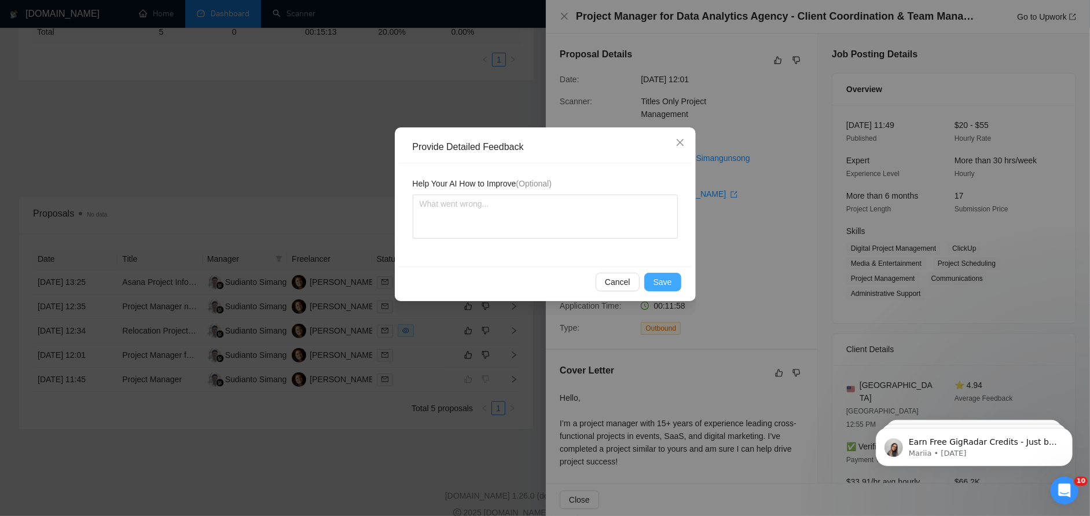
click at [657, 279] on span "Save" at bounding box center [663, 282] width 19 height 13
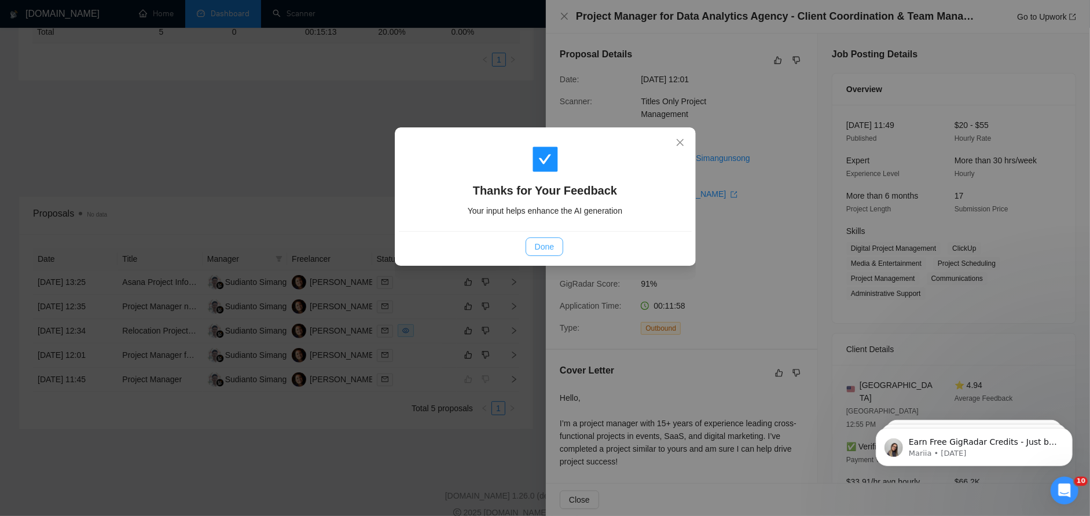
click at [545, 250] on span "Done" at bounding box center [544, 246] width 19 height 13
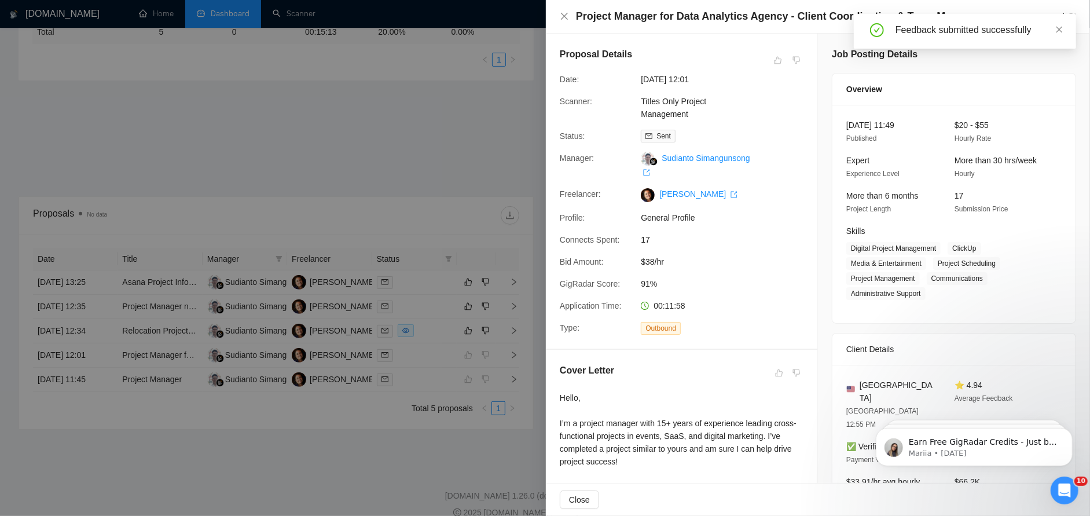
click at [514, 328] on div at bounding box center [545, 258] width 1090 height 516
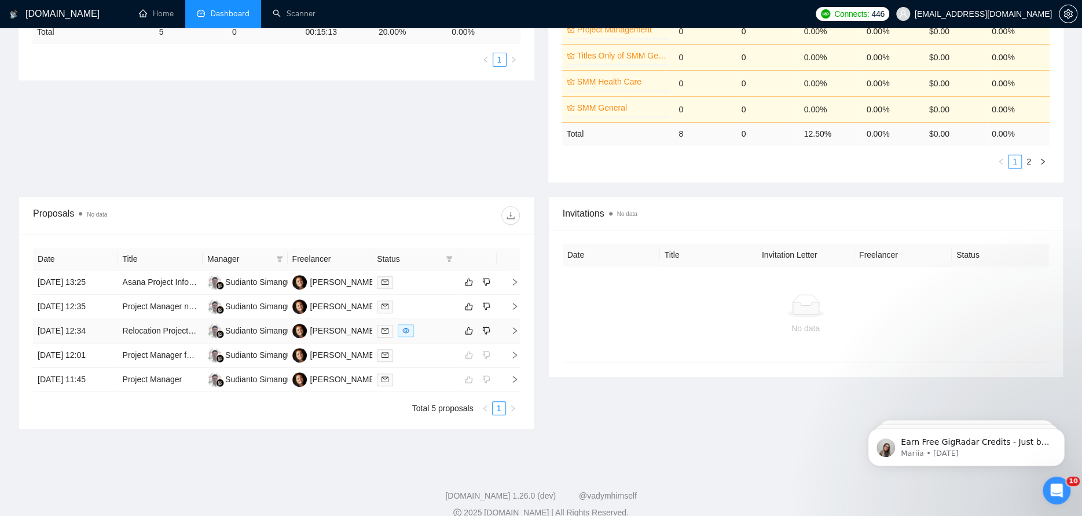
click at [515, 327] on icon "right" at bounding box center [515, 331] width 8 height 8
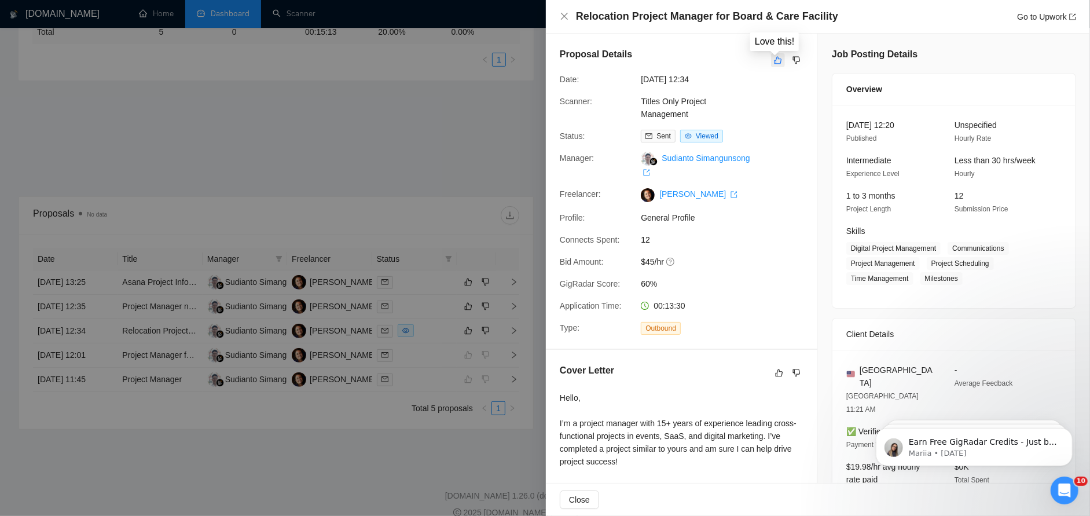
click at [774, 53] on button "button" at bounding box center [778, 60] width 14 height 14
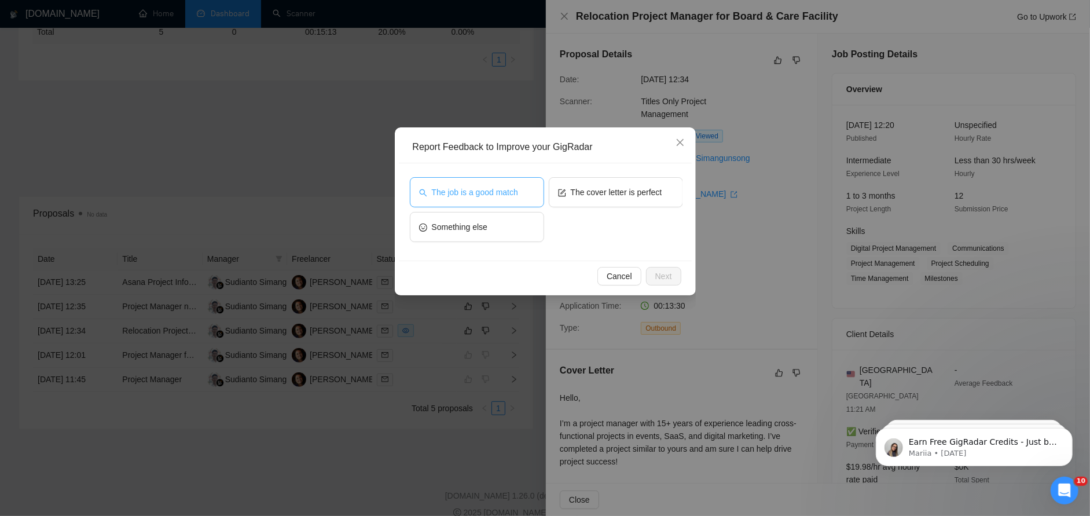
click at [518, 192] on button "The job is a good match" at bounding box center [477, 192] width 134 height 30
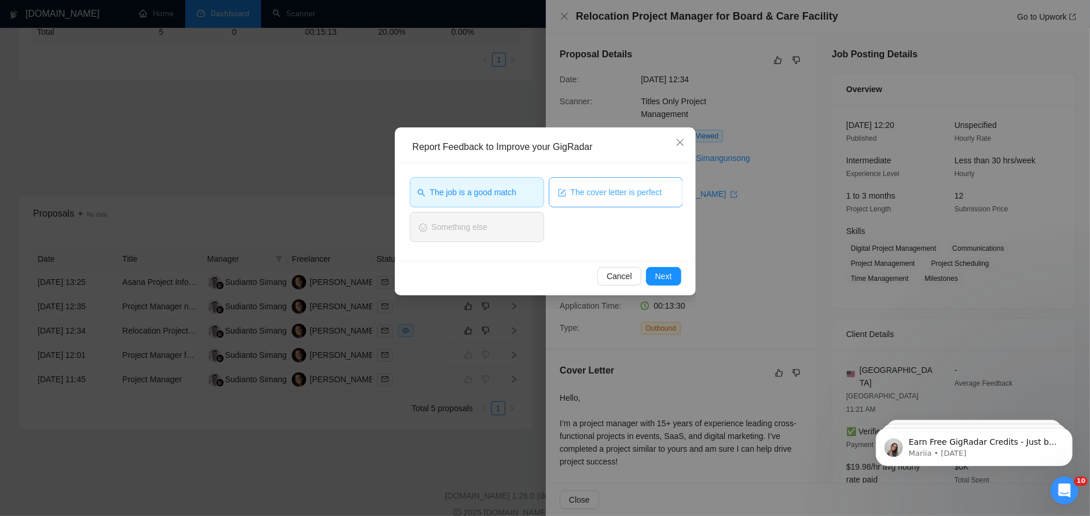
click at [590, 188] on span "The cover letter is perfect" at bounding box center [616, 192] width 91 height 13
click at [673, 281] on button "Next" at bounding box center [663, 276] width 35 height 19
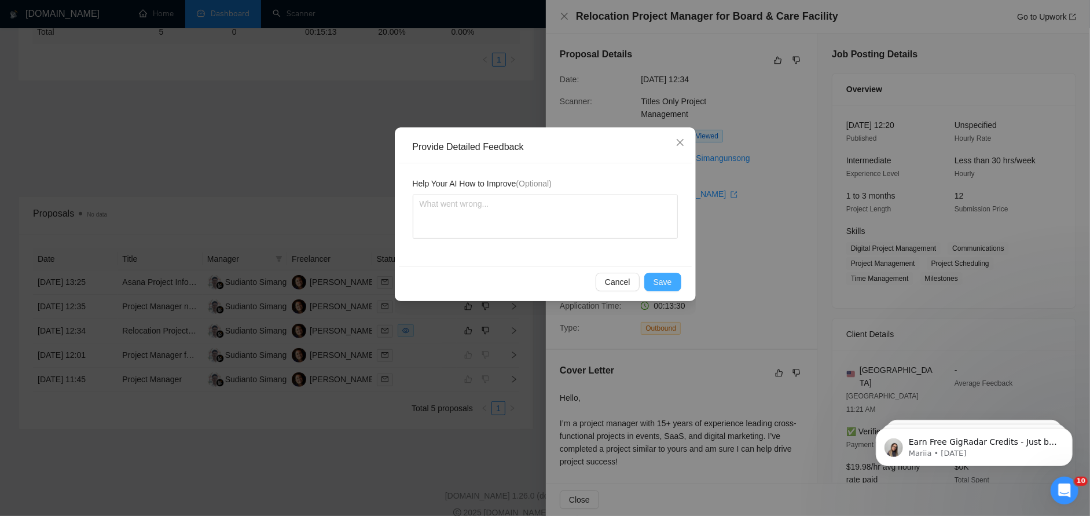
click at [674, 276] on button "Save" at bounding box center [662, 282] width 37 height 19
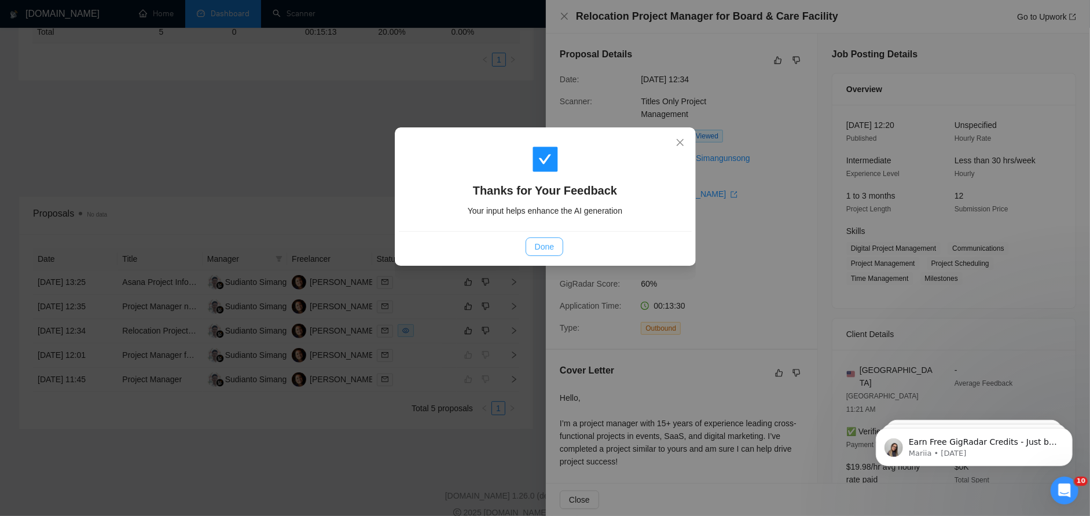
click at [552, 246] on span "Done" at bounding box center [544, 246] width 19 height 13
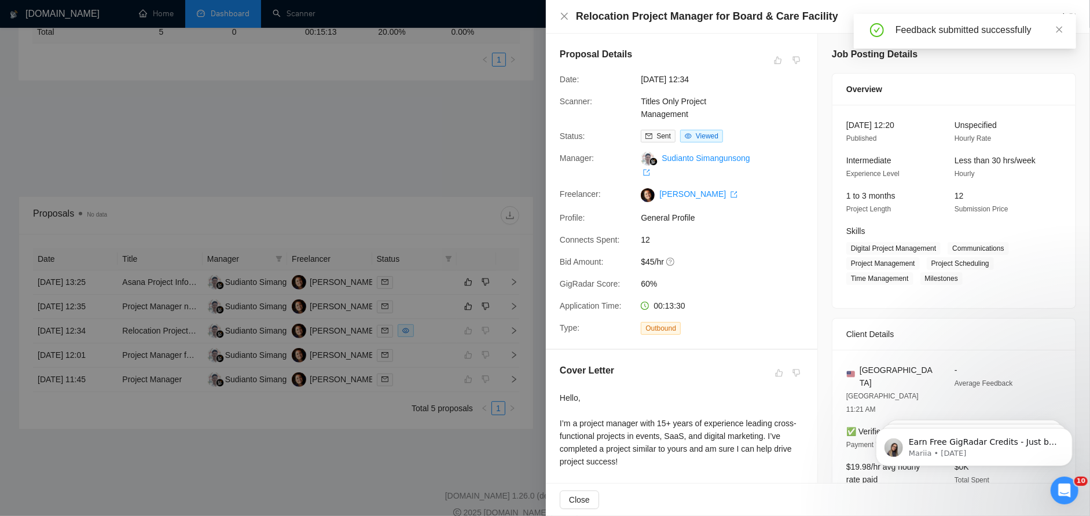
click at [514, 303] on div at bounding box center [545, 258] width 1090 height 516
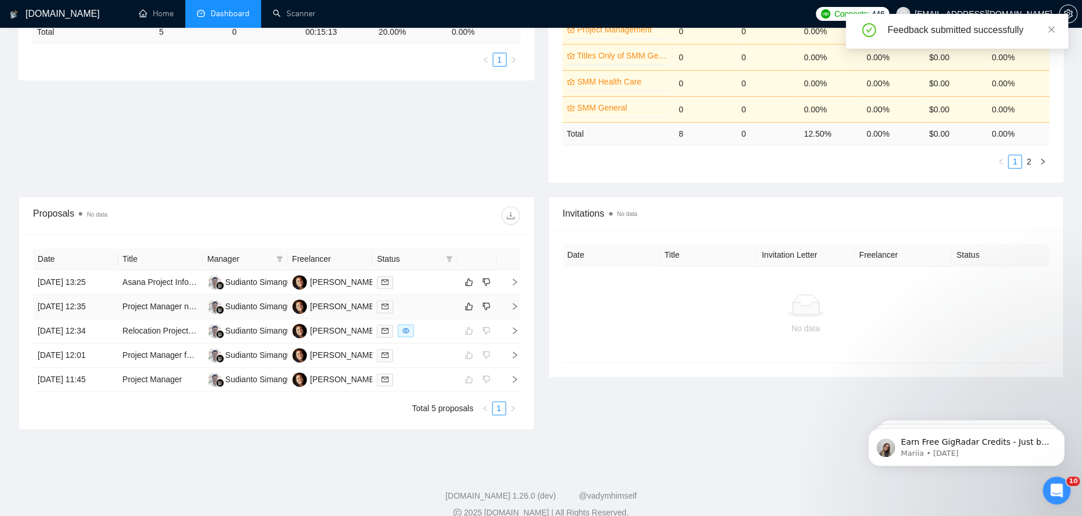
click at [515, 303] on icon "right" at bounding box center [515, 306] width 8 height 8
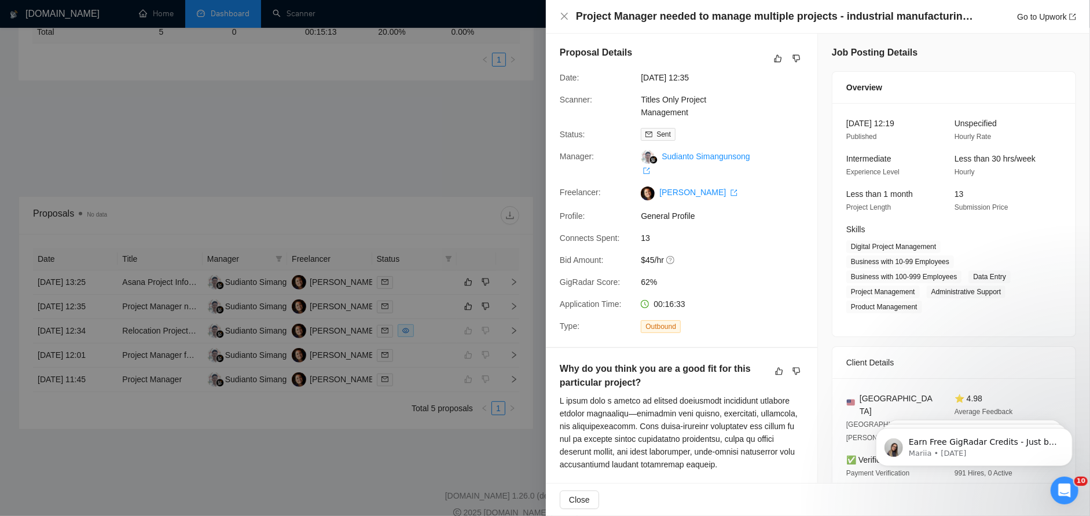
scroll to position [0, 0]
click at [1052, 12] on link "Go to Upwork" at bounding box center [1046, 16] width 59 height 9
click at [793, 60] on icon "dislike" at bounding box center [797, 61] width 8 height 8
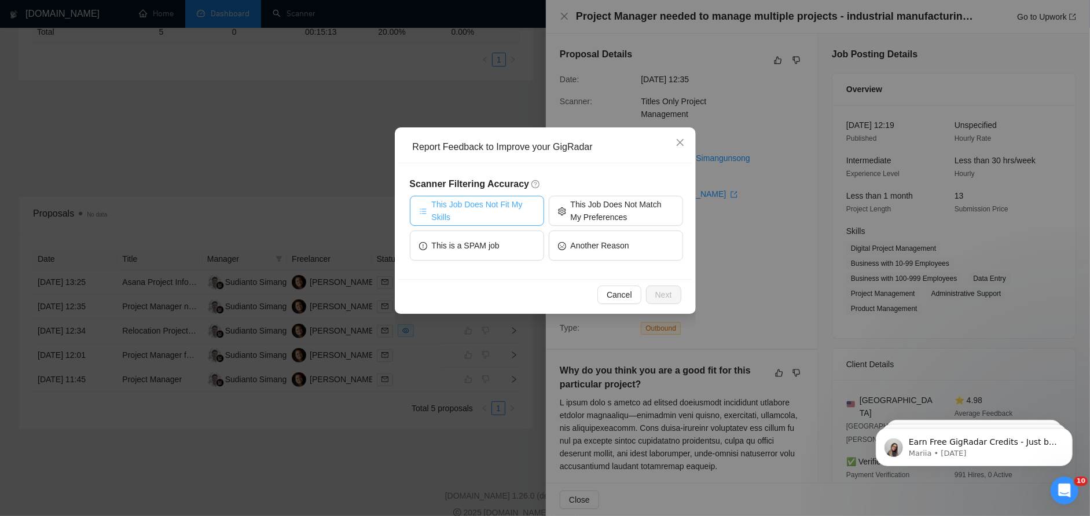
click at [509, 212] on span "This Job Does Not Fit My Skills" at bounding box center [483, 210] width 103 height 25
click at [669, 287] on button "Next" at bounding box center [663, 294] width 35 height 19
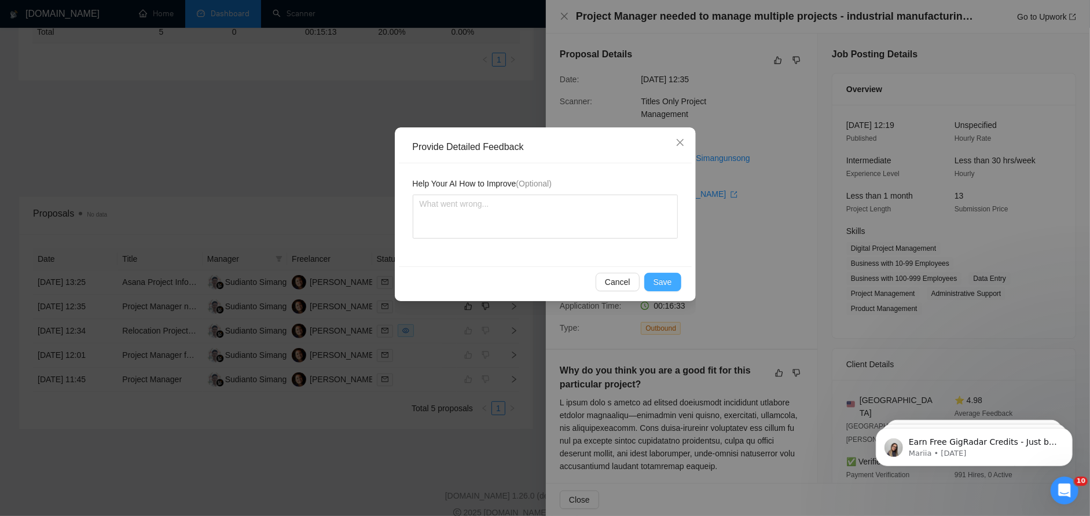
click at [669, 287] on span "Save" at bounding box center [663, 282] width 19 height 13
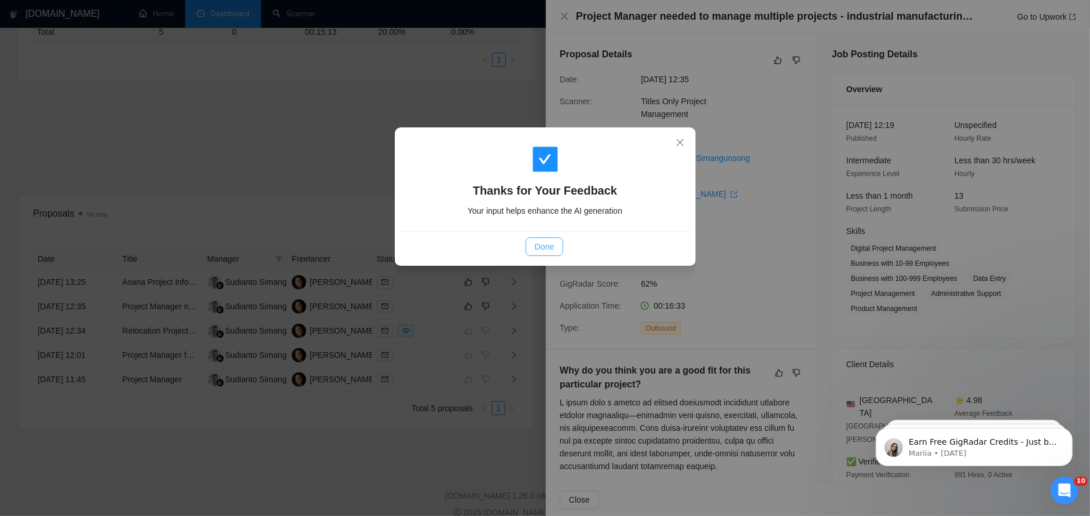
click at [544, 243] on span "Done" at bounding box center [544, 246] width 19 height 13
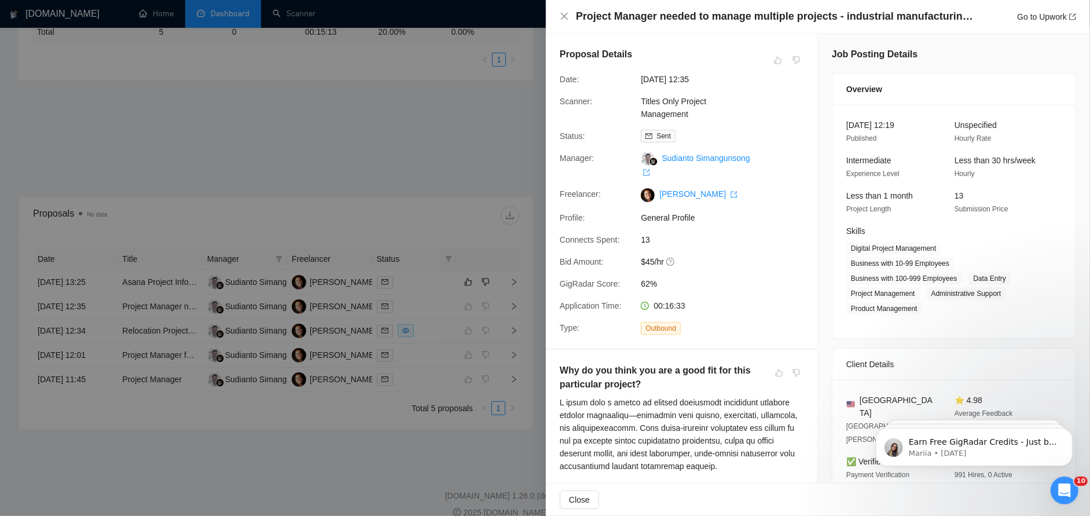
click at [515, 285] on div at bounding box center [545, 258] width 1090 height 516
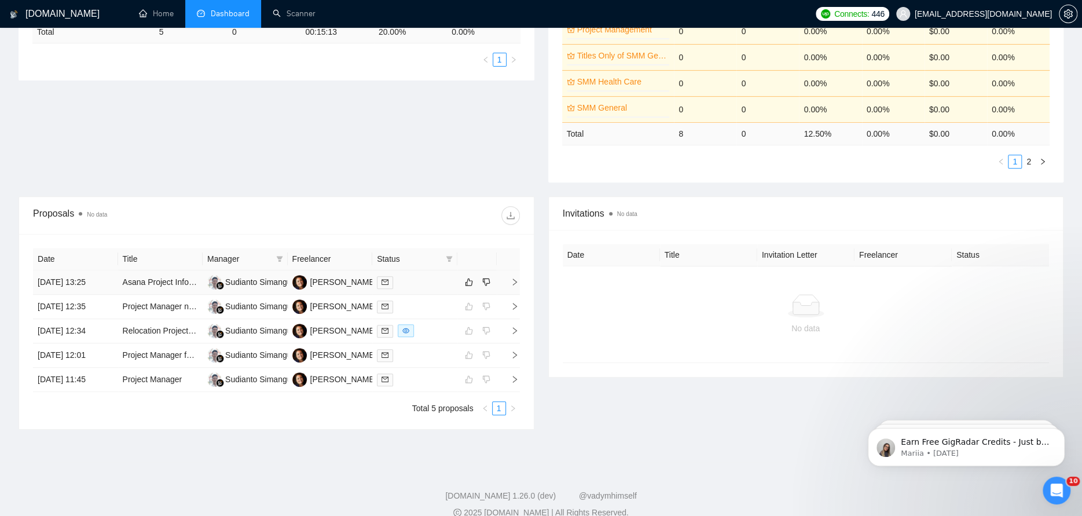
click at [514, 281] on icon "right" at bounding box center [515, 282] width 8 height 8
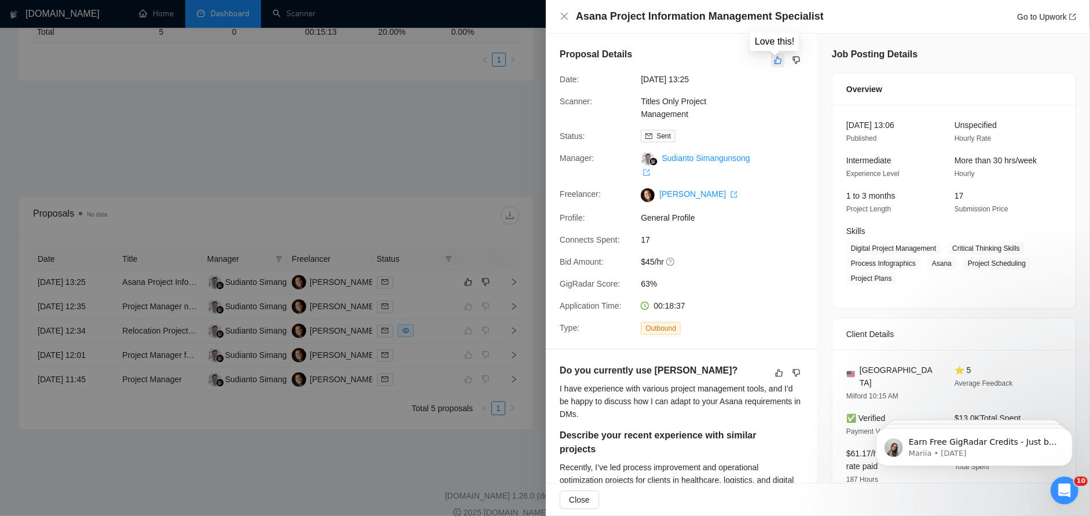
click at [778, 60] on button "button" at bounding box center [778, 60] width 14 height 14
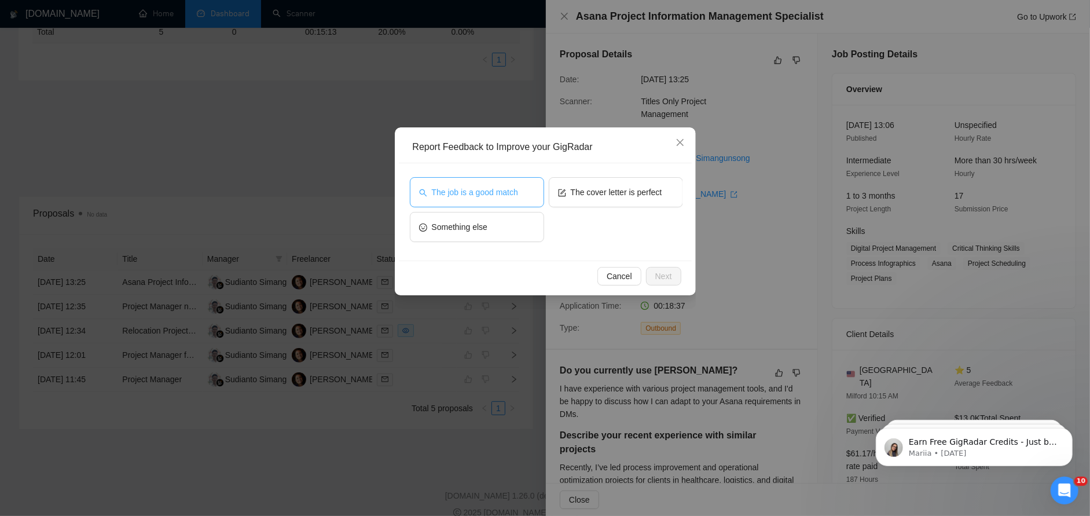
drag, startPoint x: 475, startPoint y: 189, endPoint x: 584, endPoint y: 231, distance: 116.6
click at [485, 192] on span "The job is a good match" at bounding box center [475, 192] width 86 height 13
click at [662, 270] on span "Next" at bounding box center [663, 276] width 17 height 13
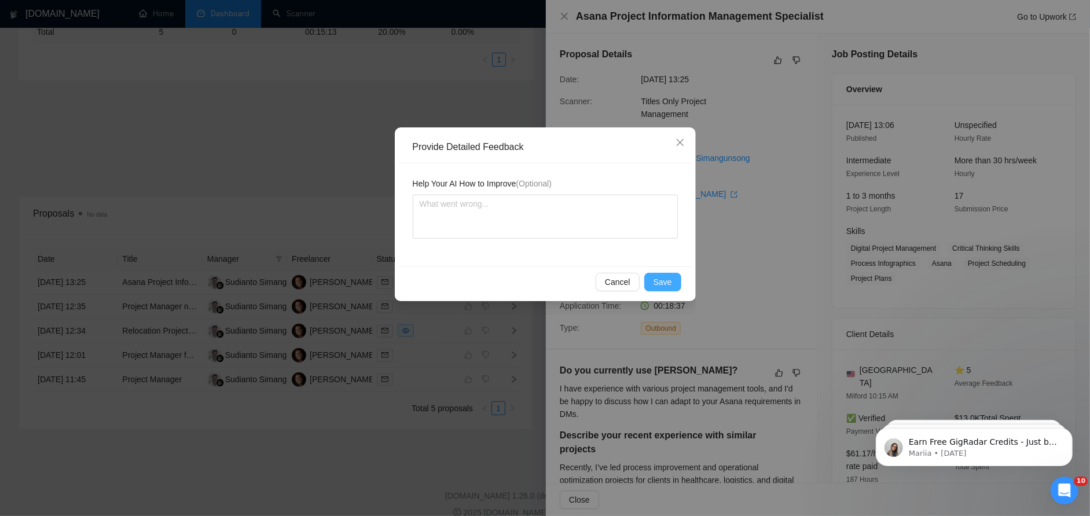
click at [671, 283] on span "Save" at bounding box center [663, 282] width 19 height 13
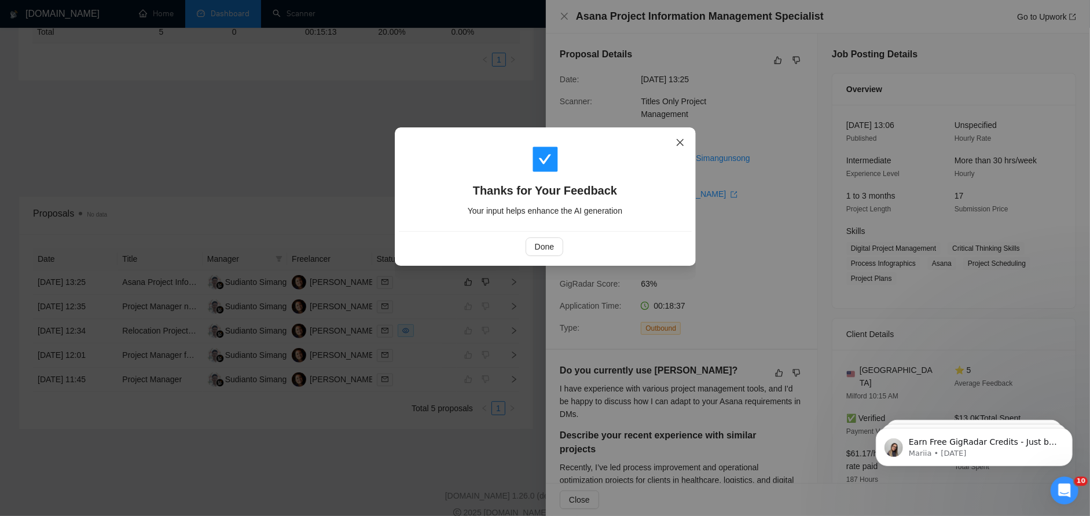
click at [677, 142] on icon "close" at bounding box center [680, 142] width 9 height 9
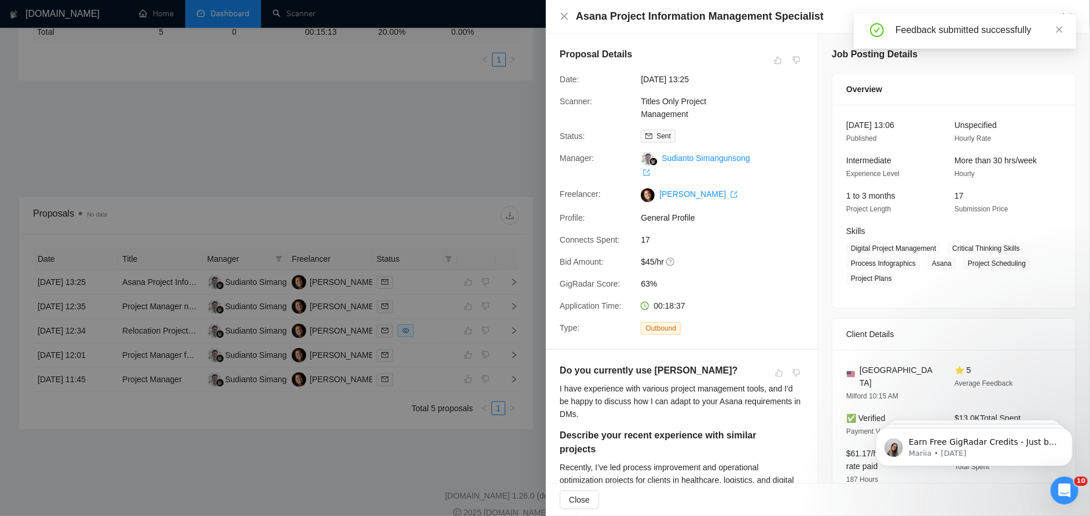
click at [570, 14] on div "Asana Project Information Management Specialist Go to Upwork" at bounding box center [818, 16] width 516 height 14
click at [567, 12] on icon "close" at bounding box center [564, 16] width 9 height 9
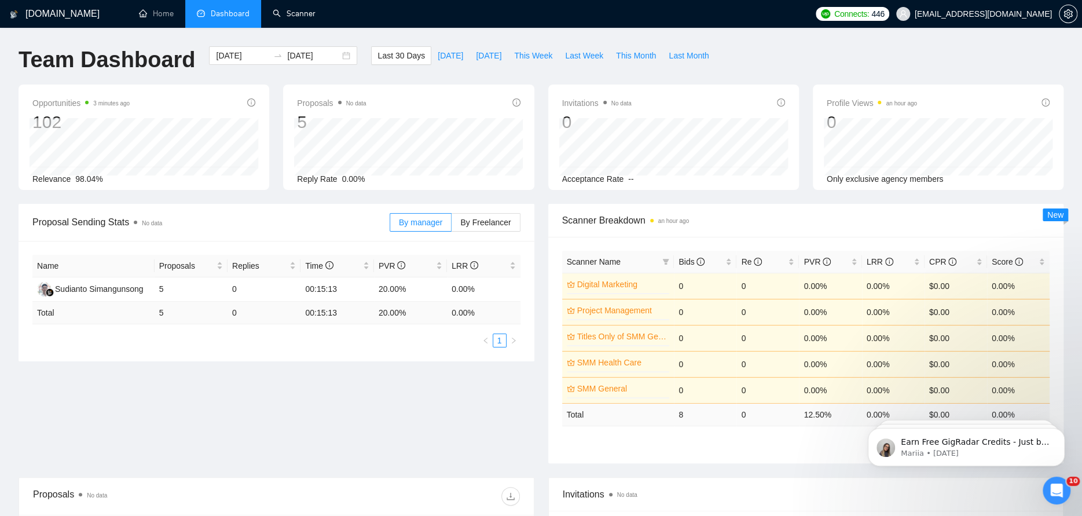
drag, startPoint x: 289, startPoint y: 10, endPoint x: 343, endPoint y: 211, distance: 208.0
click at [289, 10] on link "Scanner" at bounding box center [294, 14] width 43 height 10
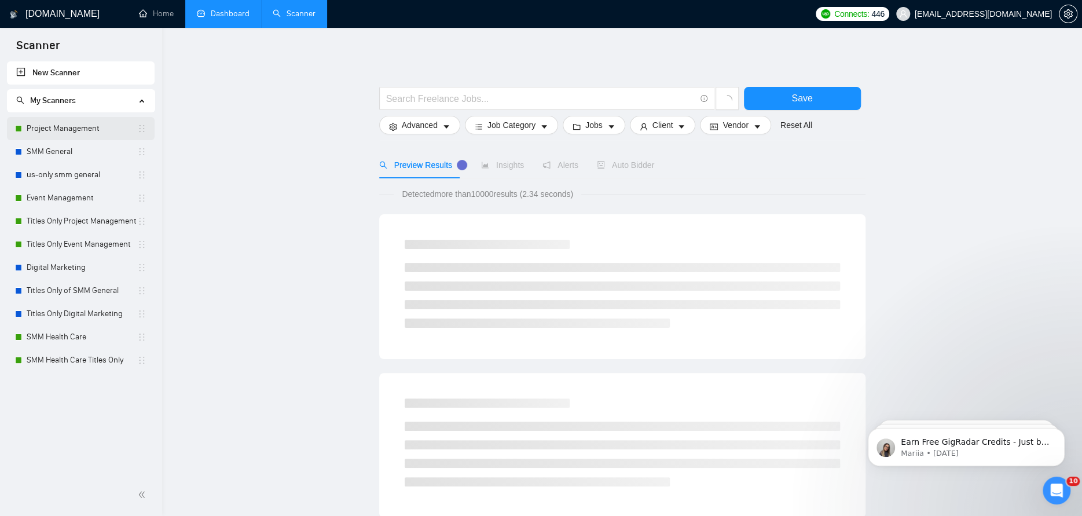
click at [63, 131] on link "Project Management" at bounding box center [82, 128] width 111 height 23
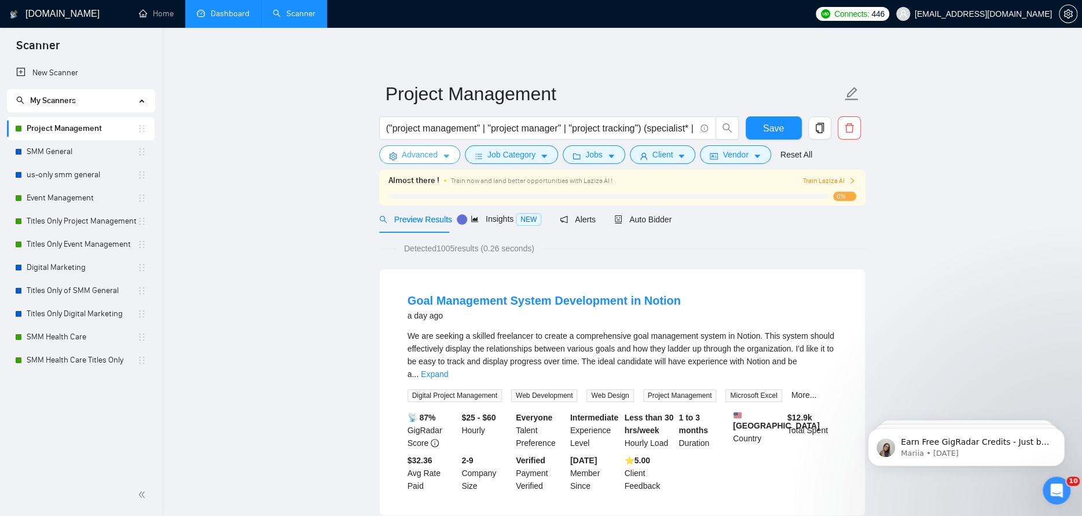
click at [446, 156] on icon "caret-down" at bounding box center [447, 156] width 6 height 3
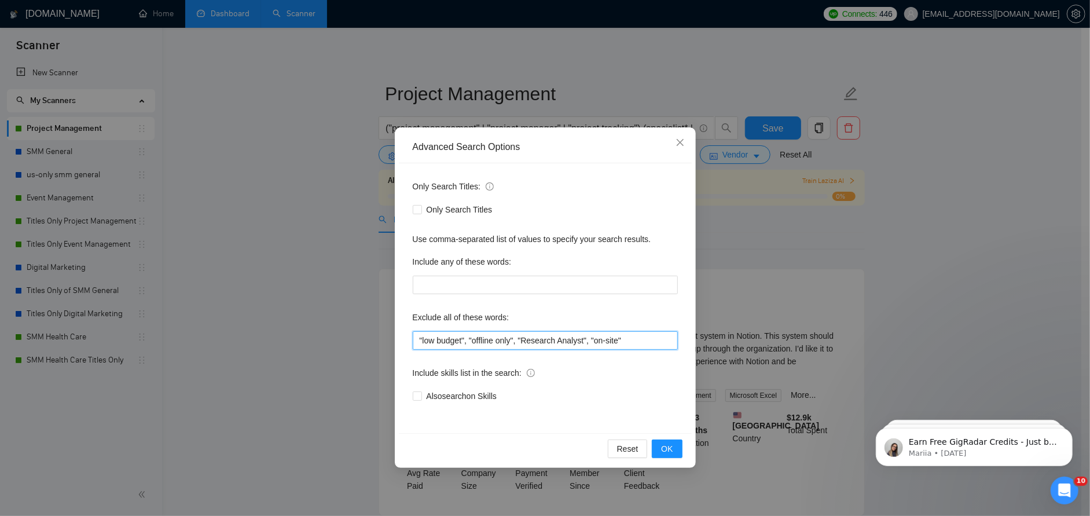
click at [656, 340] on input ""low budget", "offline only", "Research Analyst", "on-site"" at bounding box center [545, 340] width 265 height 19
type input ""low budget", "offline only", "Research Analyst", "on-site", "industrial", "man…"
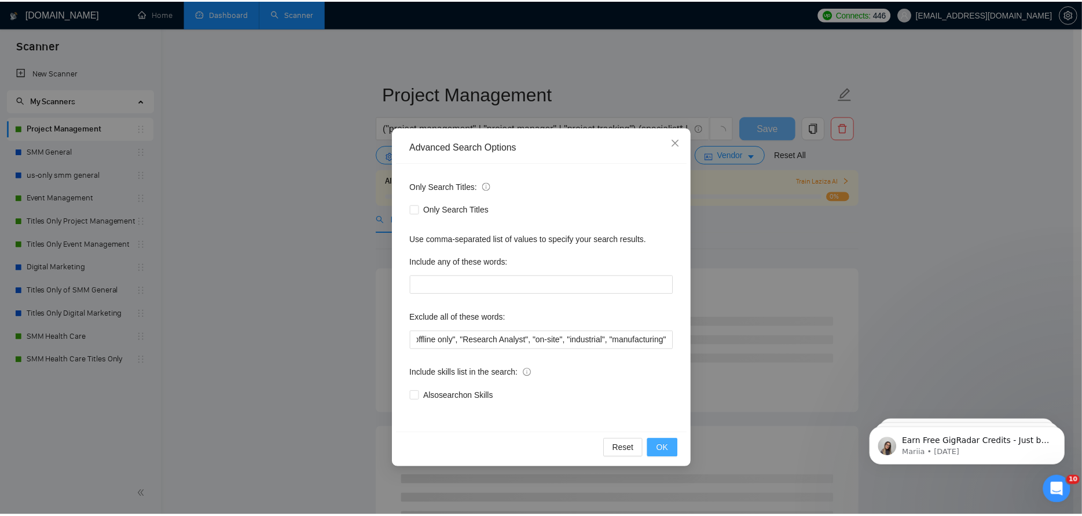
scroll to position [0, 0]
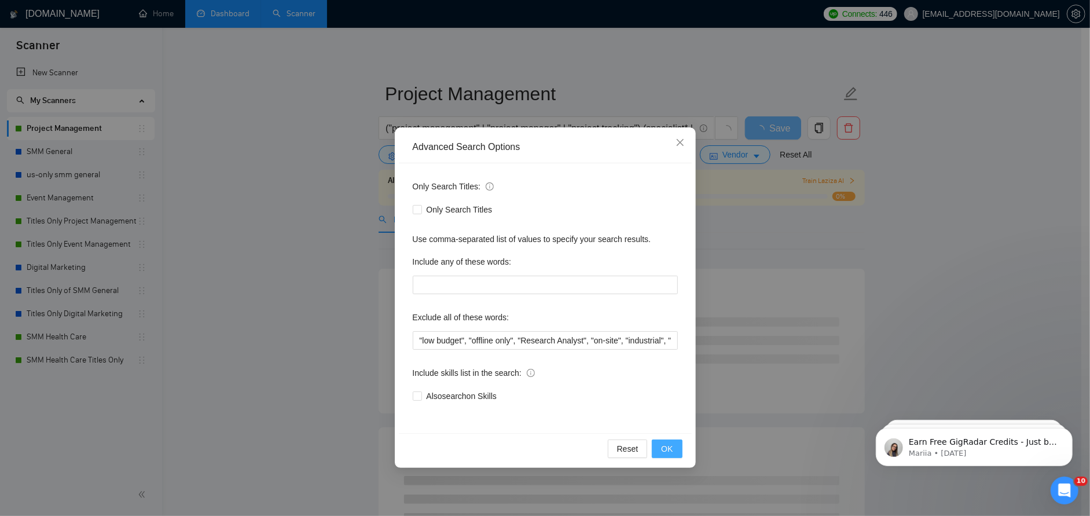
click at [665, 448] on span "OK" at bounding box center [667, 448] width 12 height 13
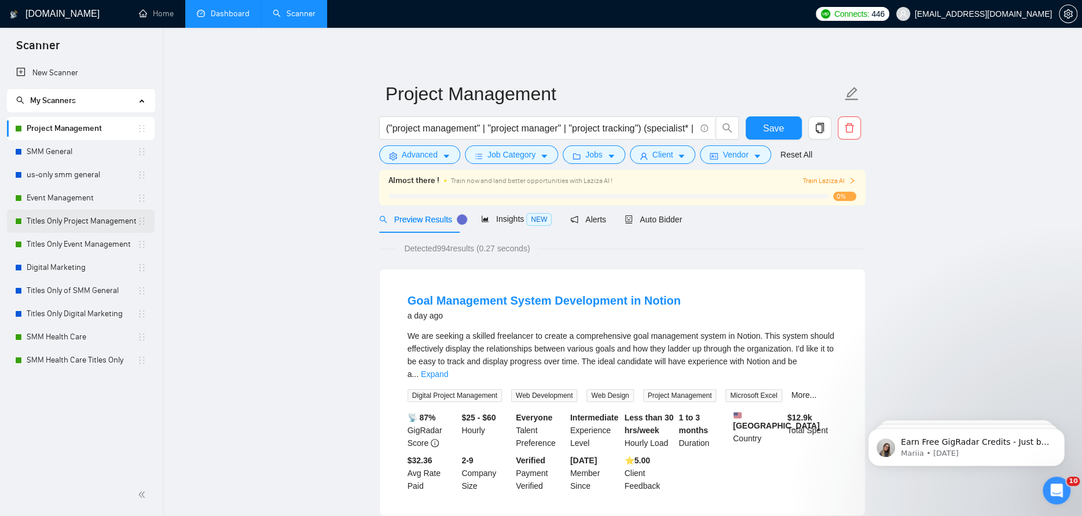
click at [75, 218] on link "Titles Only Project Management" at bounding box center [82, 221] width 111 height 23
click at [767, 125] on span "Save" at bounding box center [773, 128] width 21 height 14
click at [448, 369] on link "Expand" at bounding box center [434, 373] width 27 height 9
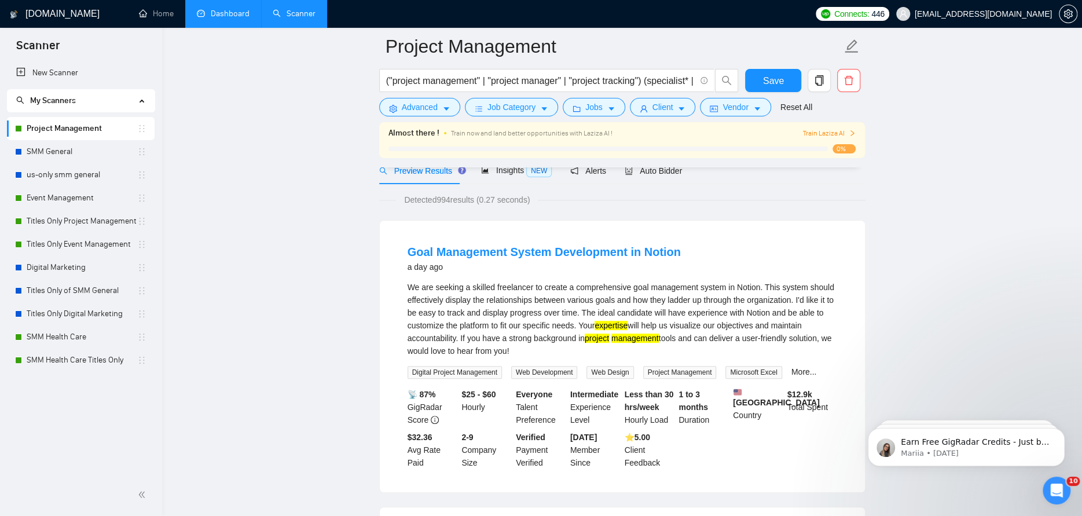
scroll to position [58, 0]
click at [84, 221] on link "Titles Only Project Management" at bounding box center [82, 221] width 111 height 23
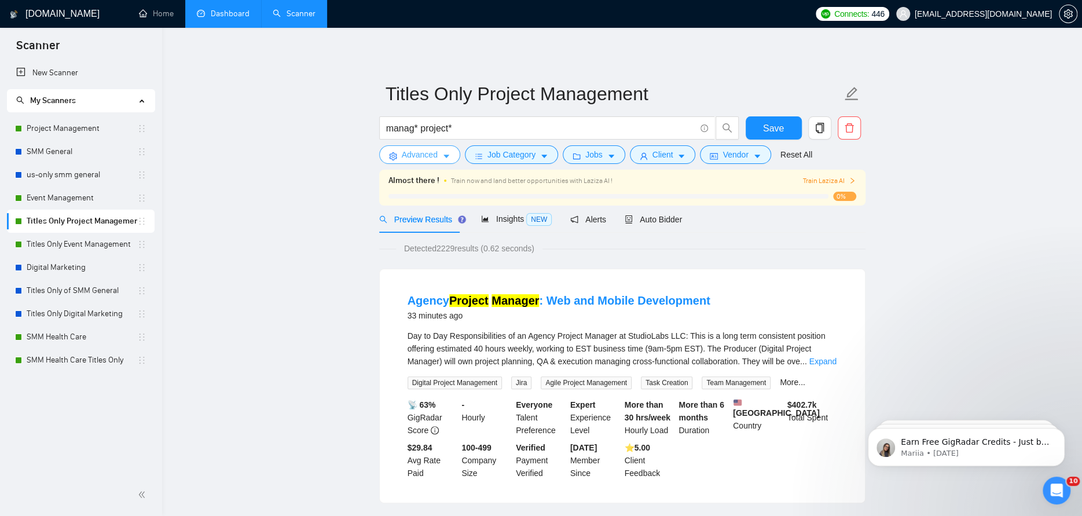
click at [444, 158] on icon "caret-down" at bounding box center [446, 156] width 8 height 8
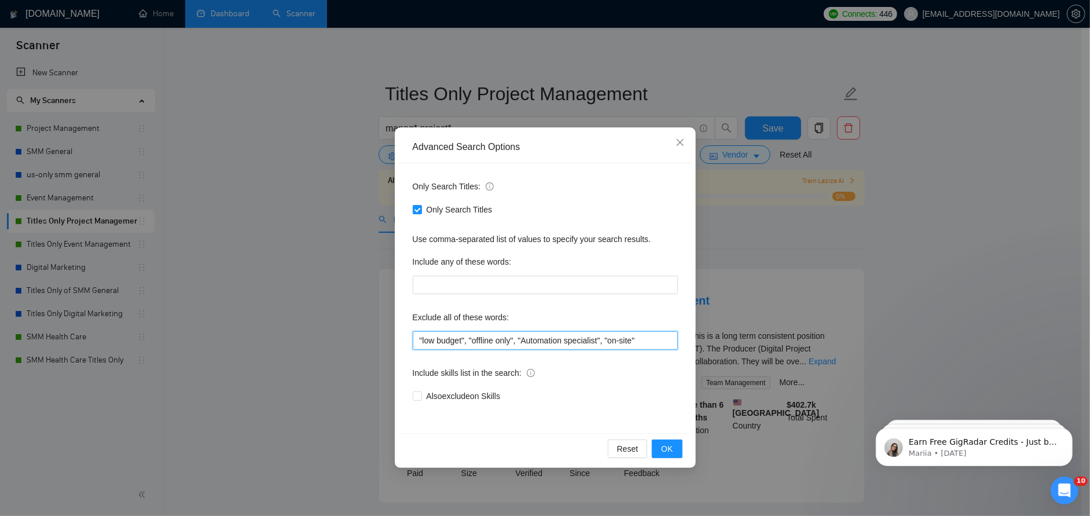
click at [664, 341] on input ""low budget", "offline only", "Automation specialist", "on-site"" at bounding box center [545, 340] width 265 height 19
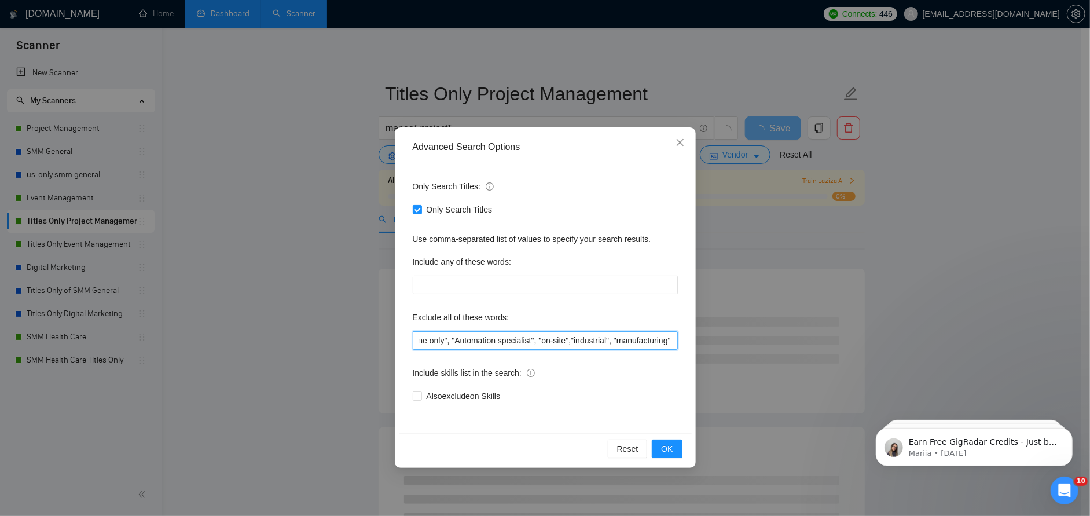
click at [569, 337] on input ""low budget", "offline only", "Automation specialist", "on-site","industrial", …" at bounding box center [545, 340] width 265 height 19
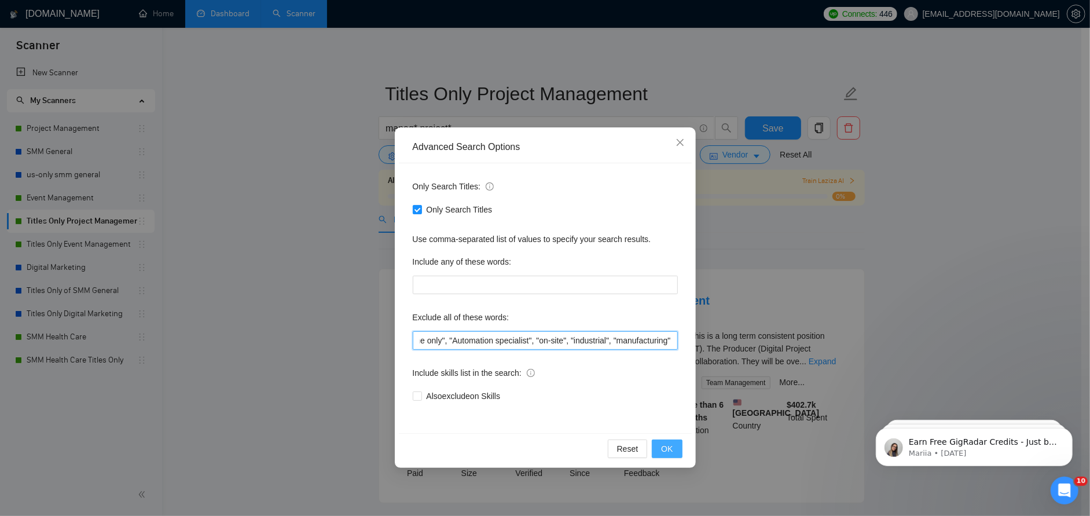
type input ""low budget", "offline only", "Automation specialist", "on-site", "industrial",…"
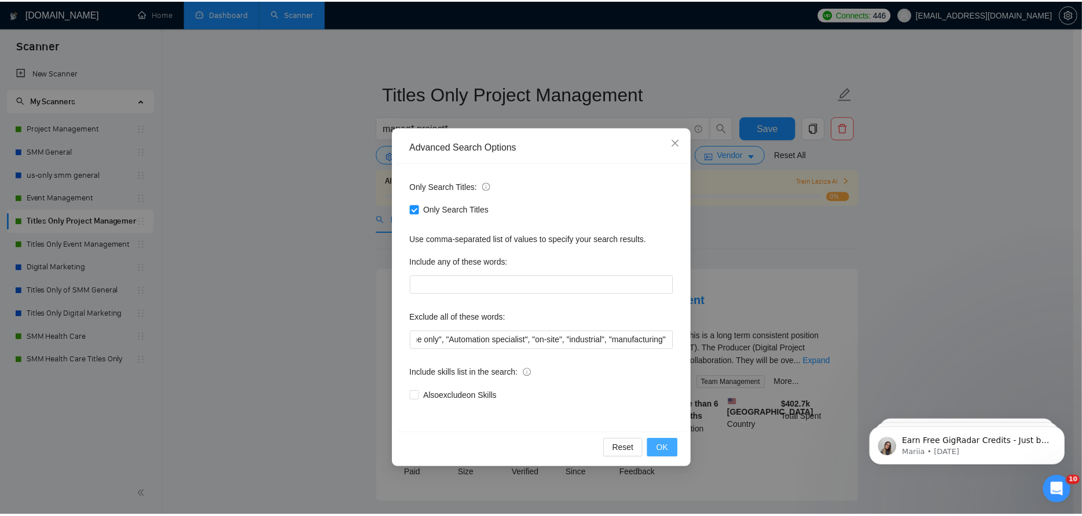
scroll to position [0, 0]
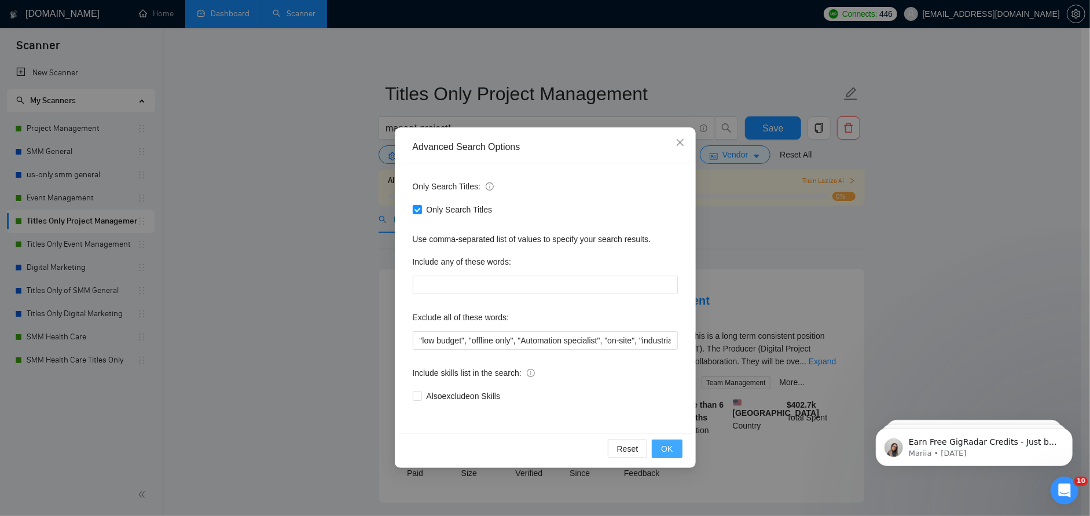
click at [670, 444] on span "OK" at bounding box center [667, 448] width 12 height 13
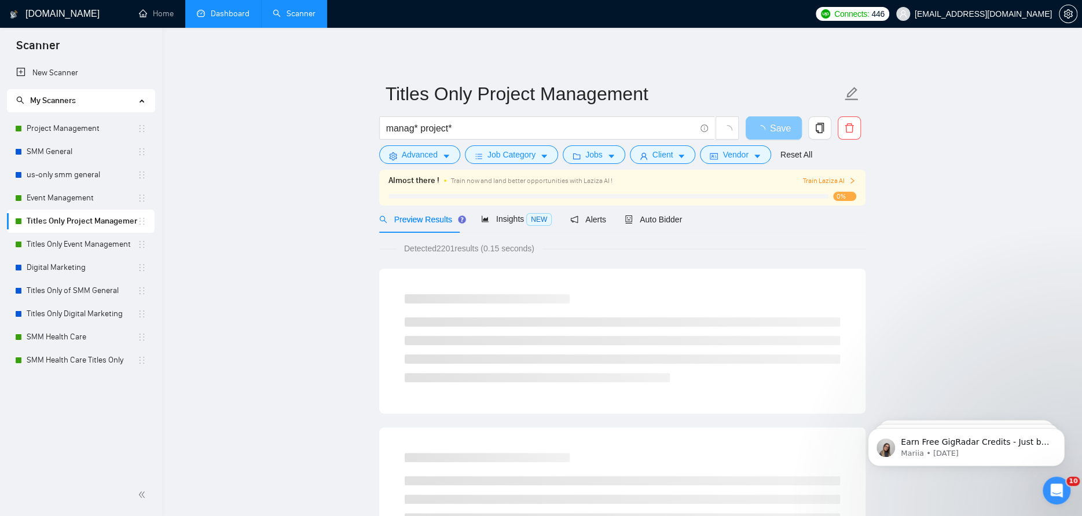
click at [783, 133] on span "Save" at bounding box center [780, 128] width 21 height 14
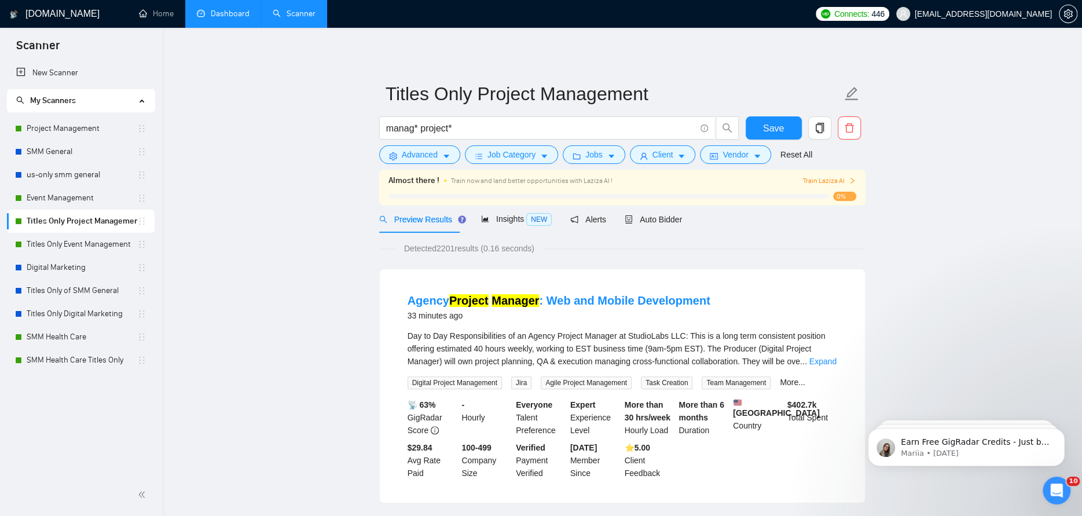
click at [774, 141] on div "Save" at bounding box center [773, 130] width 61 height 29
click at [774, 130] on span "Save" at bounding box center [773, 128] width 21 height 14
